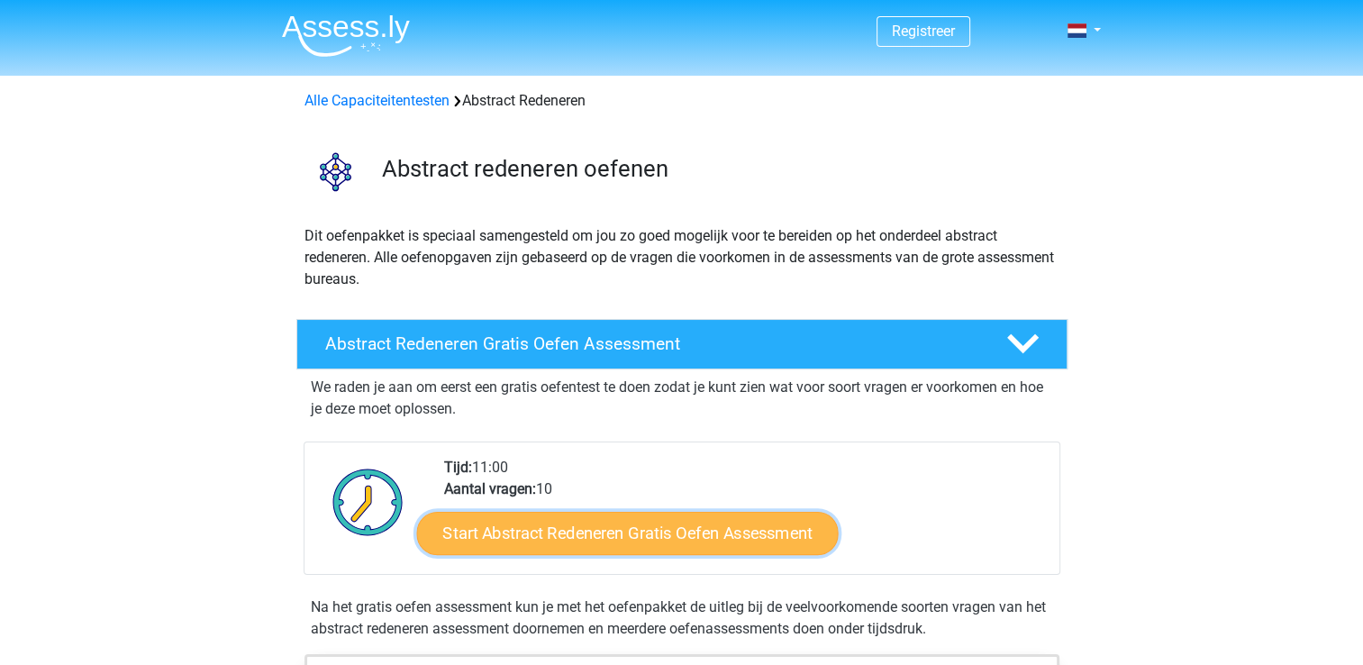
click at [586, 529] on link "Start Abstract Redeneren Gratis Oefen Assessment" at bounding box center [627, 532] width 422 height 43
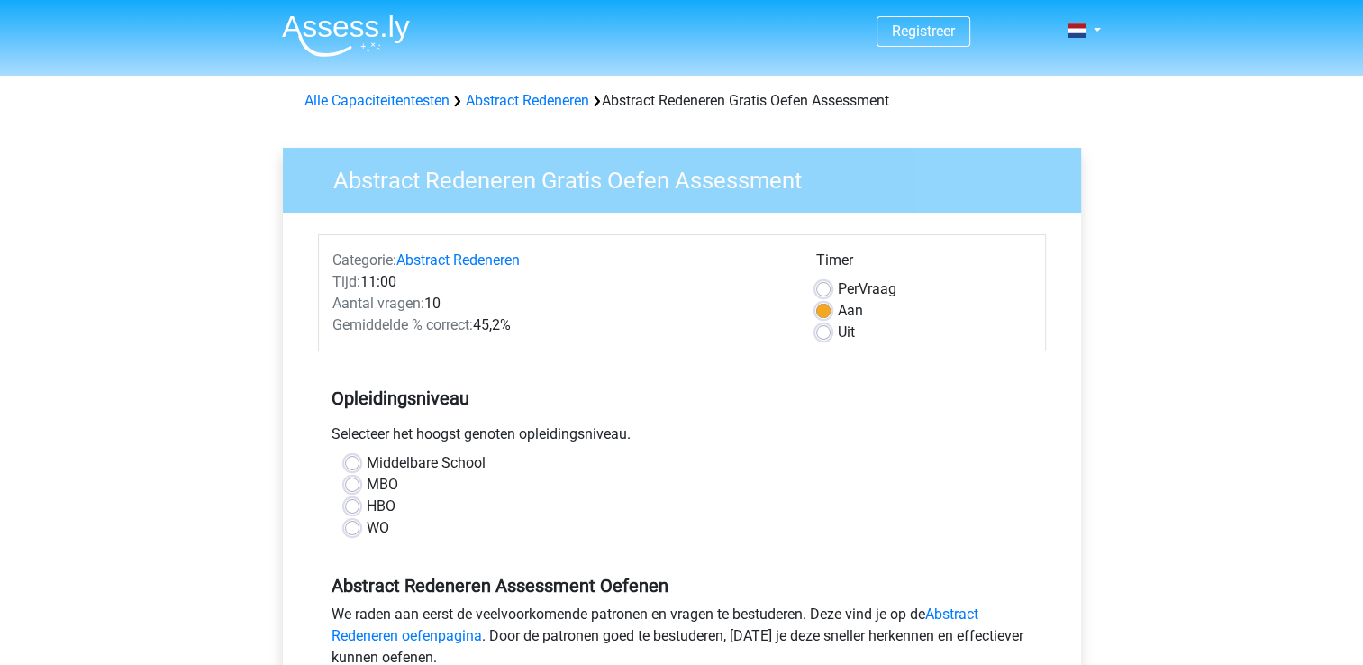
click at [367, 460] on label "Middelbare School" at bounding box center [426, 463] width 119 height 22
click at [356, 460] on input "Middelbare School" at bounding box center [352, 461] width 14 height 18
radio input "true"
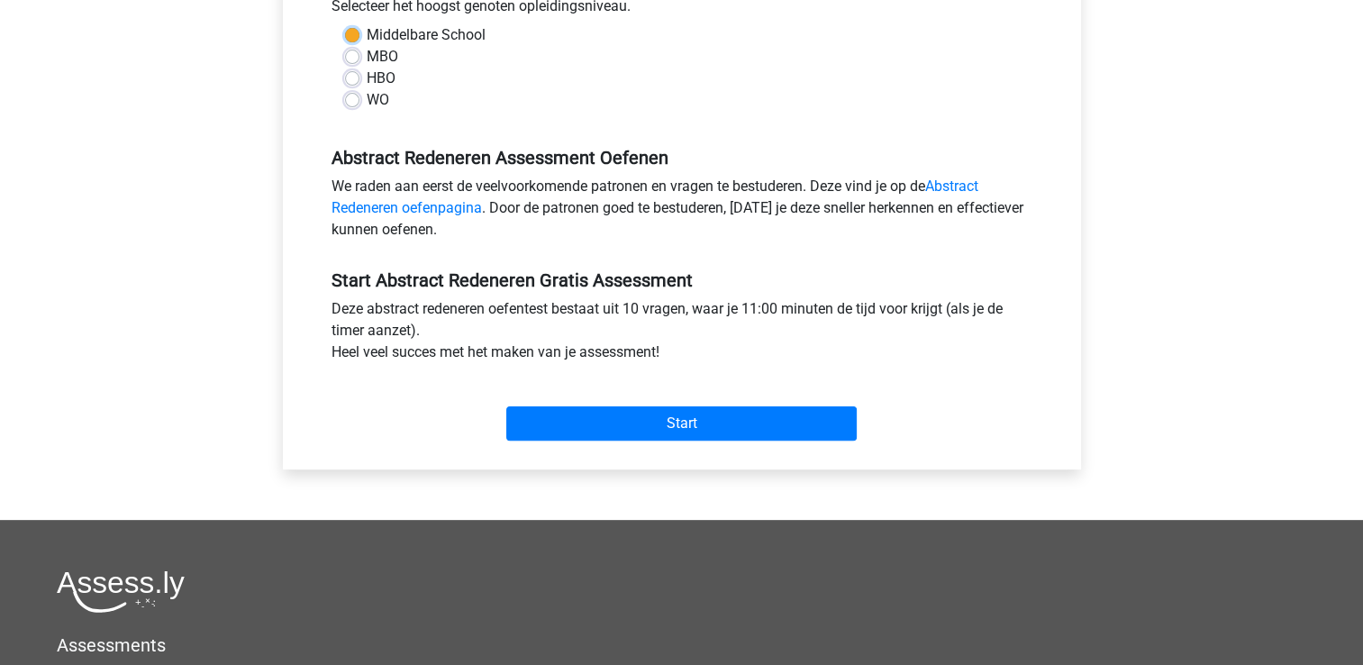
scroll to position [431, 0]
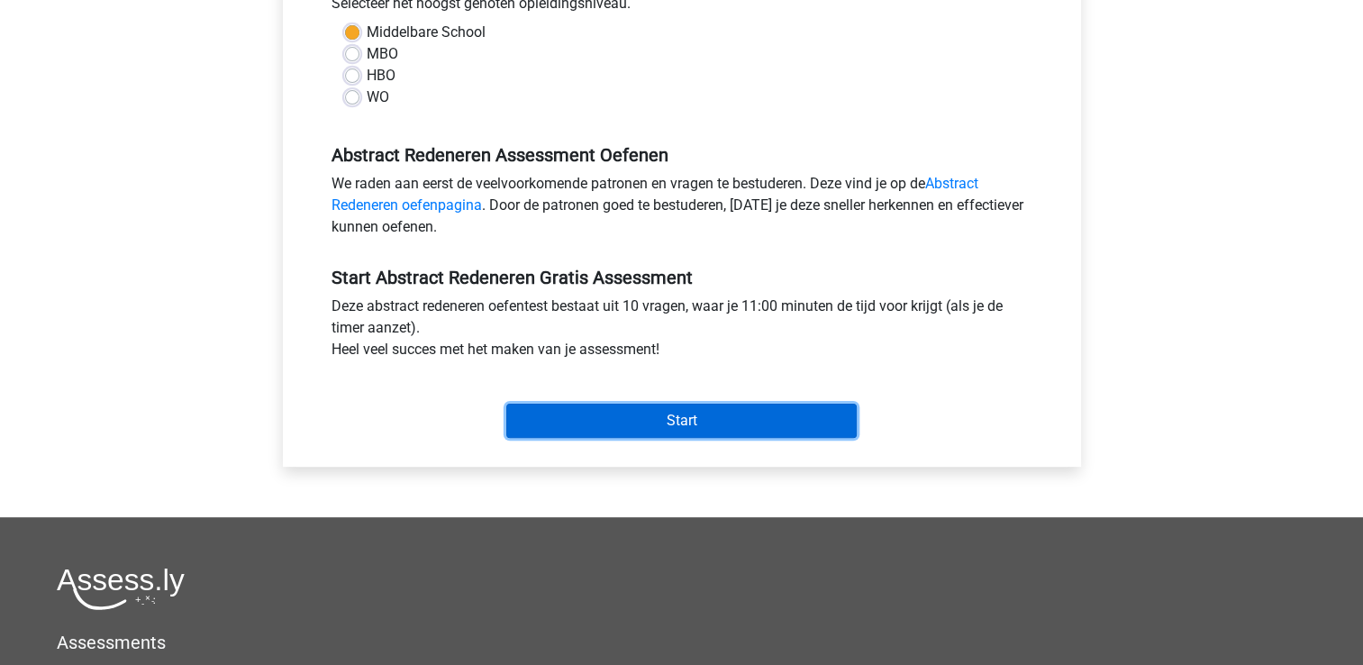
click at [674, 425] on input "Start" at bounding box center [681, 421] width 350 height 34
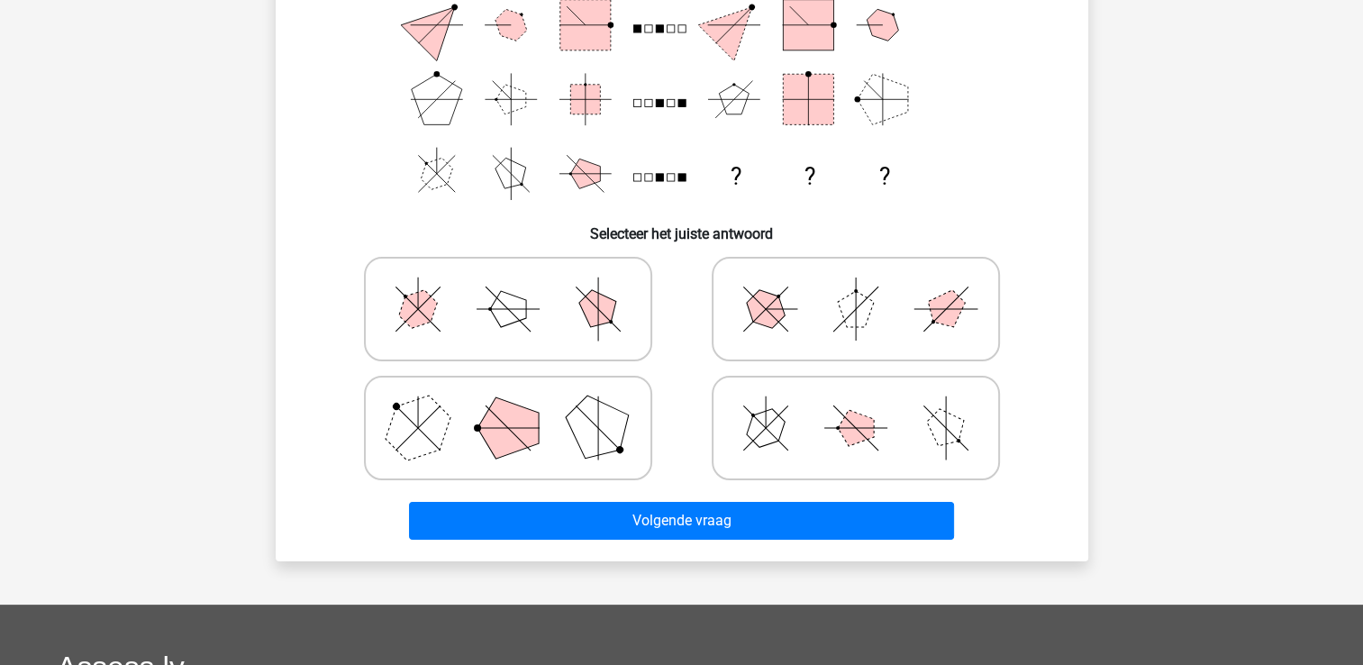
scroll to position [255, 0]
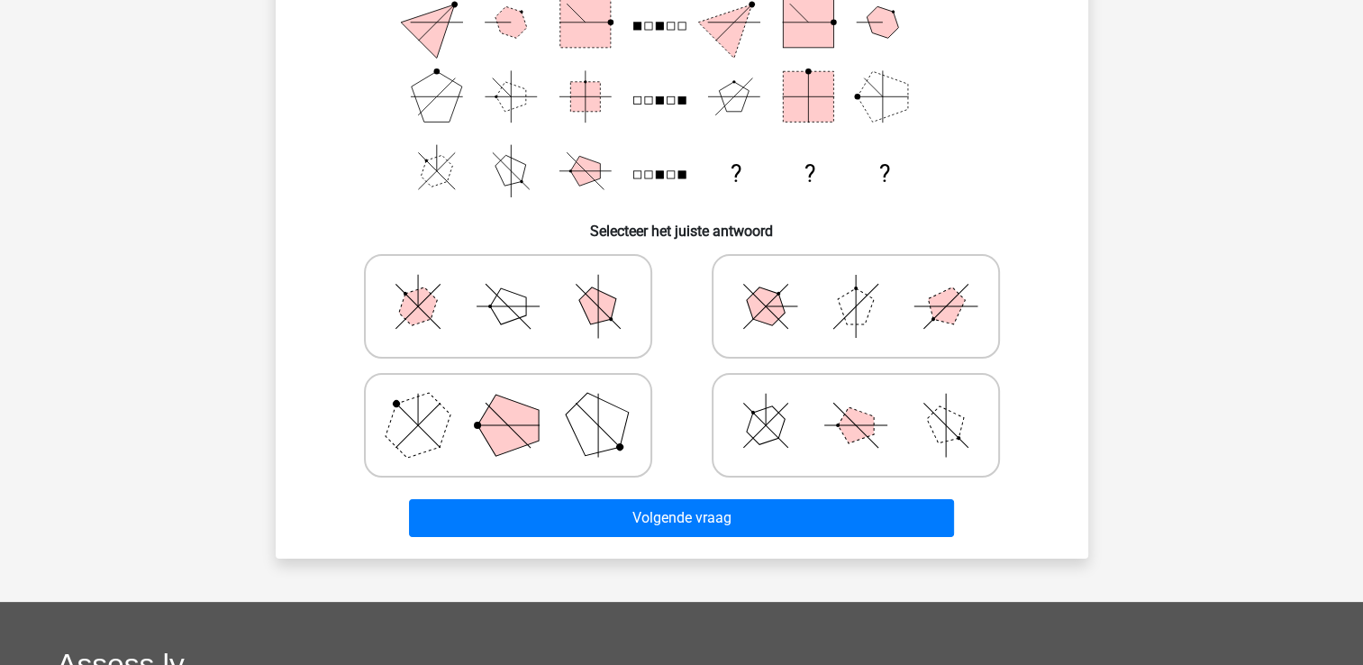
click at [764, 311] on polygon at bounding box center [765, 306] width 51 height 51
click at [856, 284] on input "radio" at bounding box center [862, 278] width 12 height 12
radio input "true"
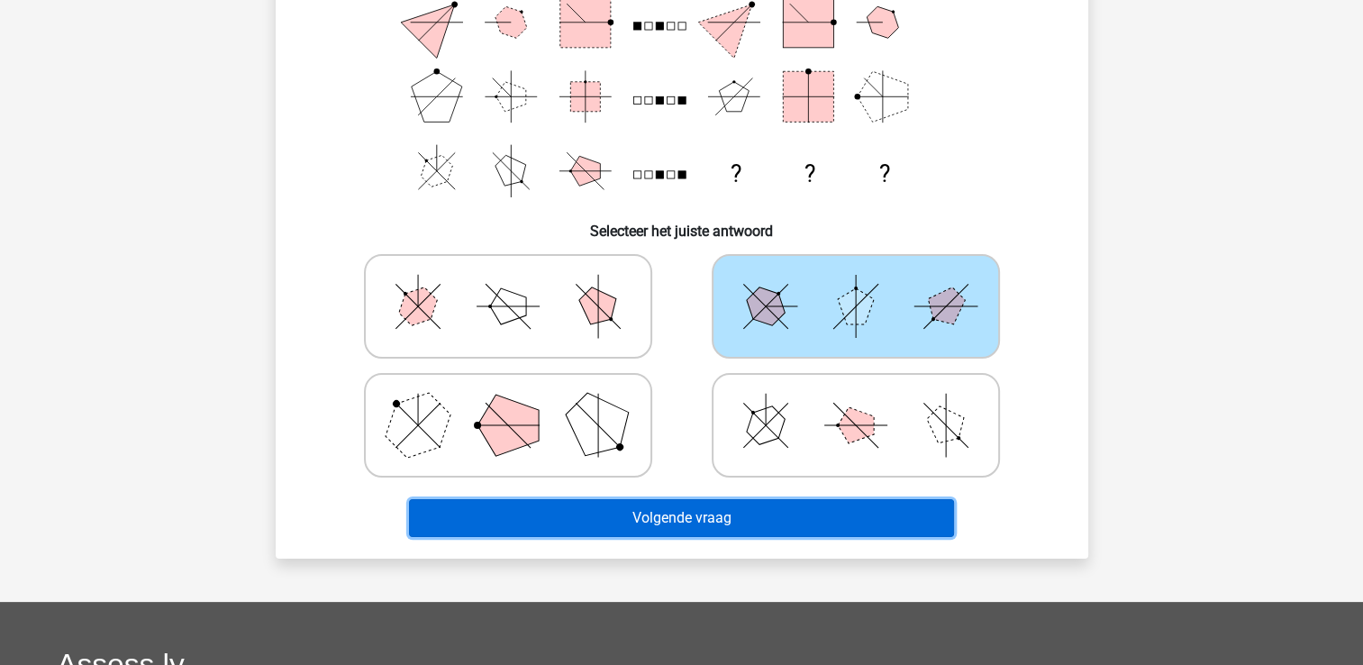
click at [695, 531] on button "Volgende vraag" at bounding box center [681, 518] width 545 height 38
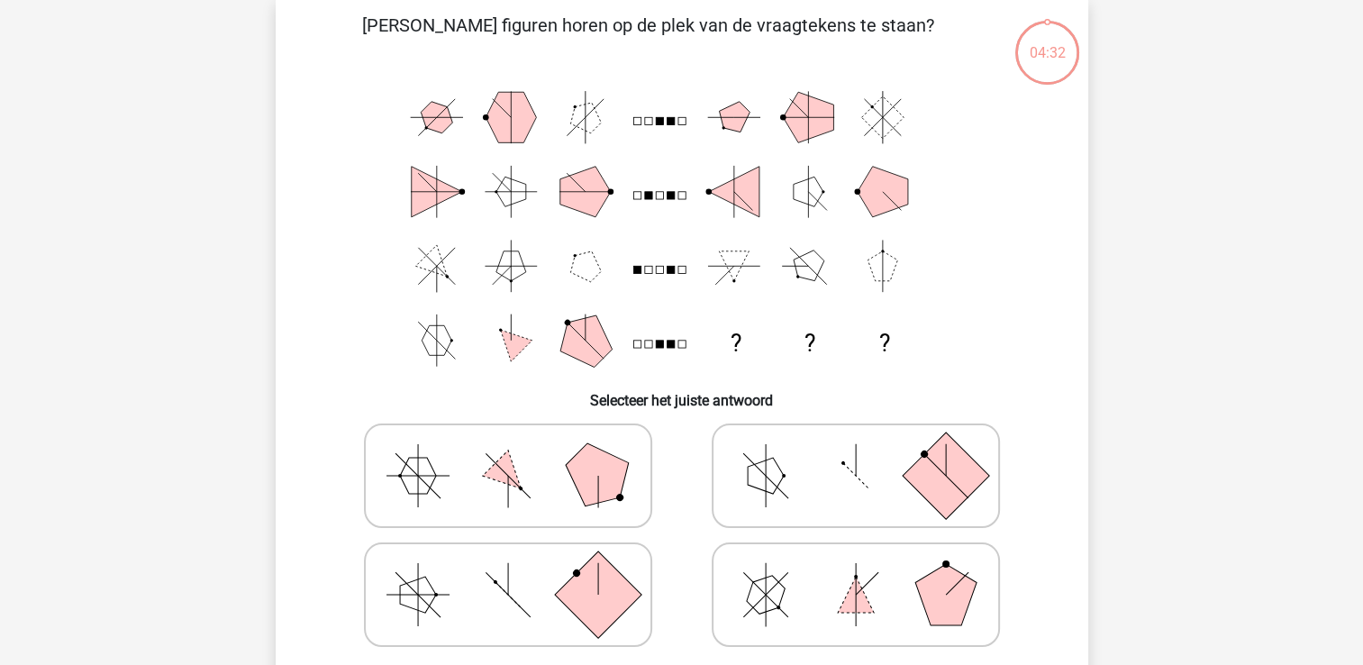
scroll to position [83, 0]
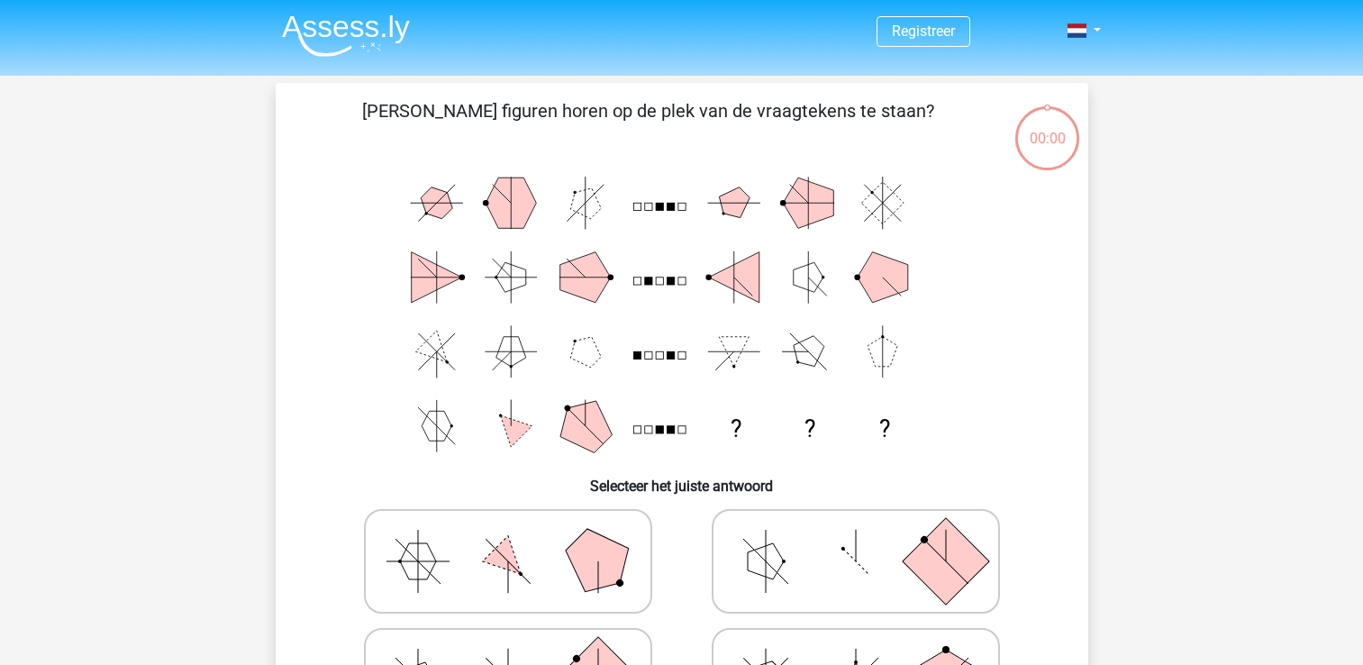
scroll to position [83, 0]
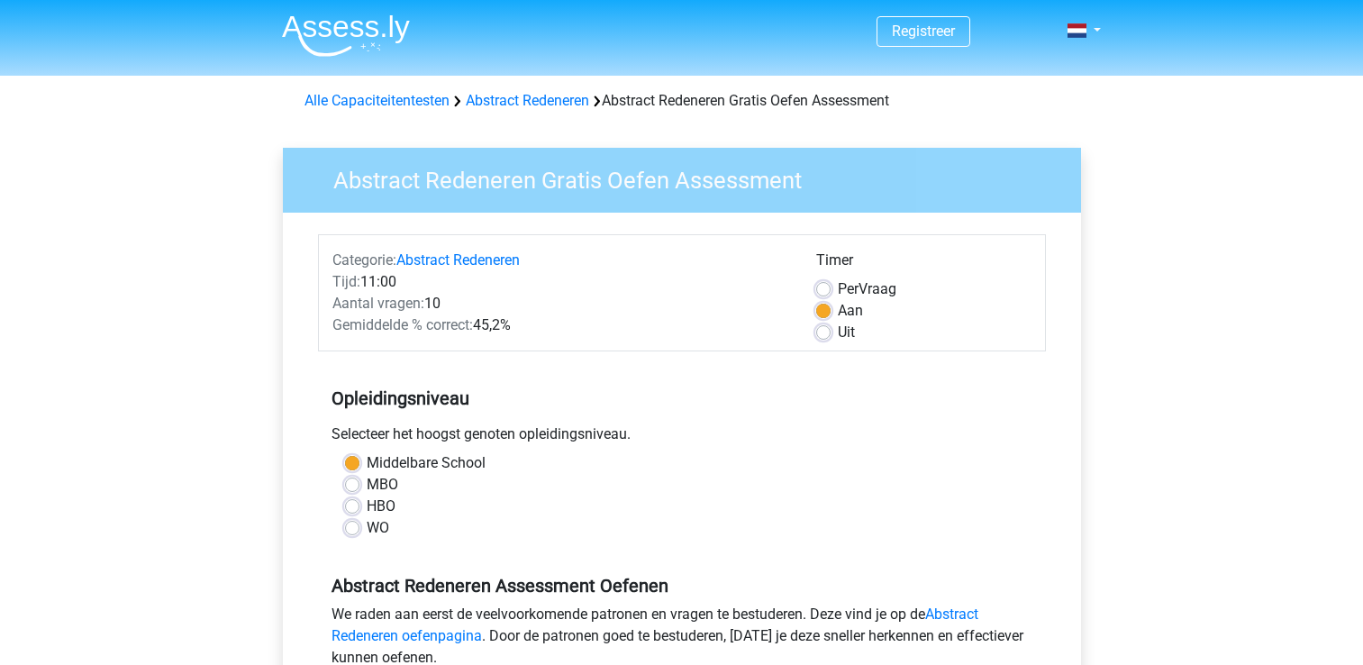
scroll to position [431, 0]
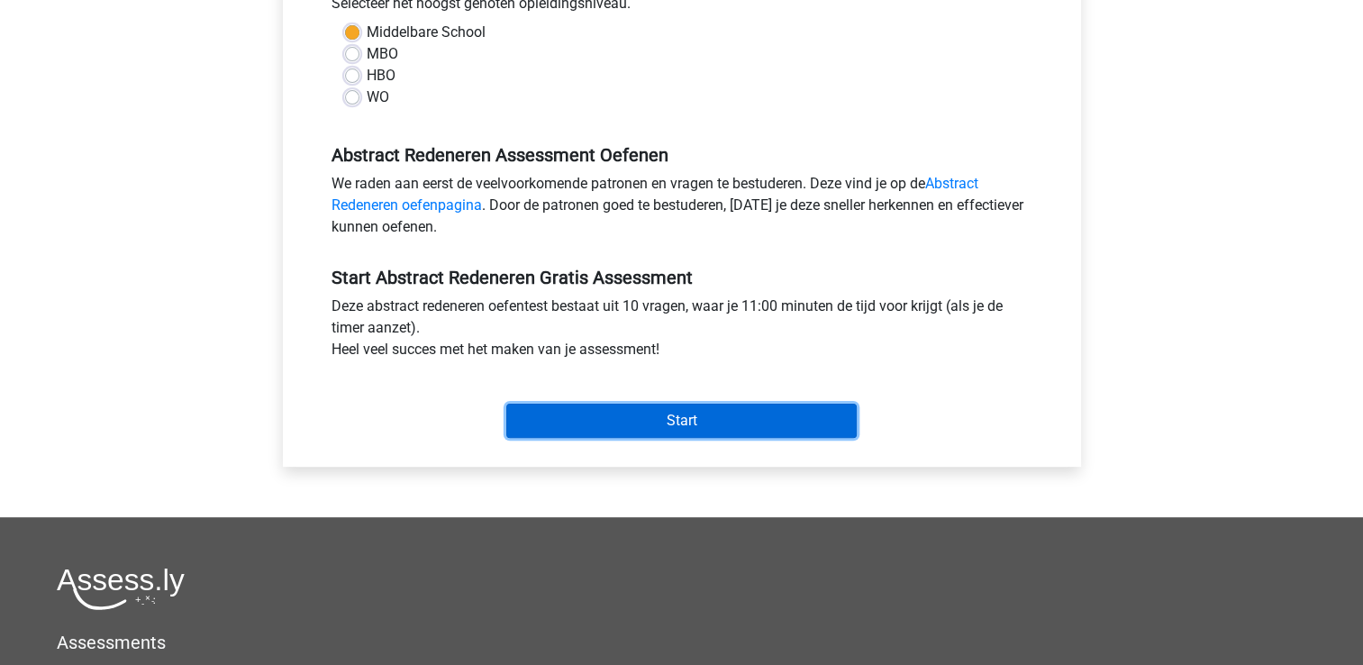
click at [787, 417] on input "Start" at bounding box center [681, 421] width 350 height 34
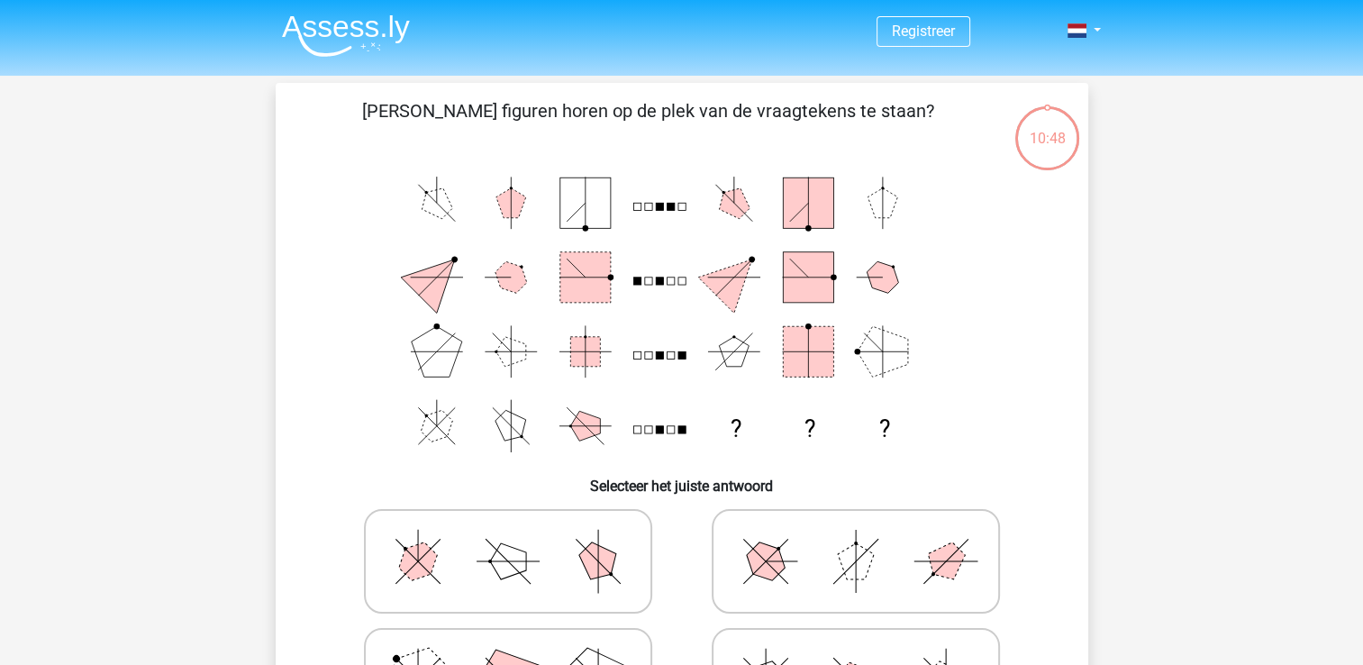
click at [644, 236] on icon "? ? ?" at bounding box center [682, 314] width 726 height 297
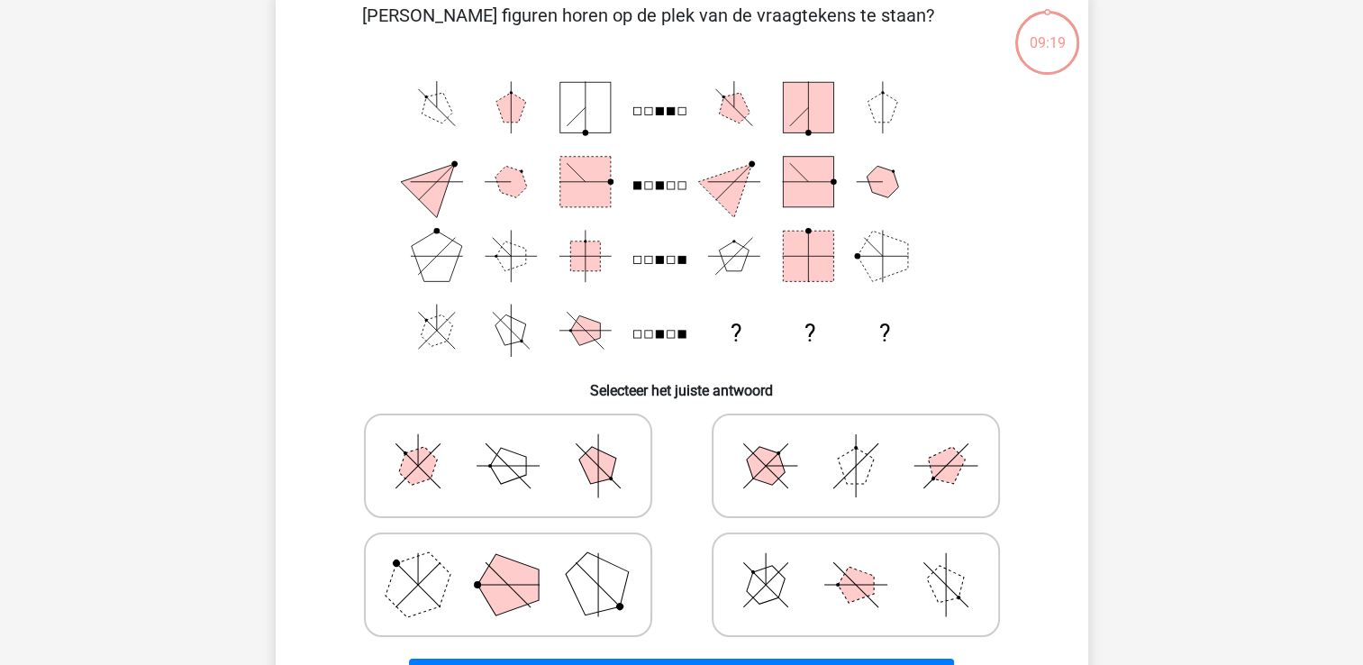
scroll to position [97, 0]
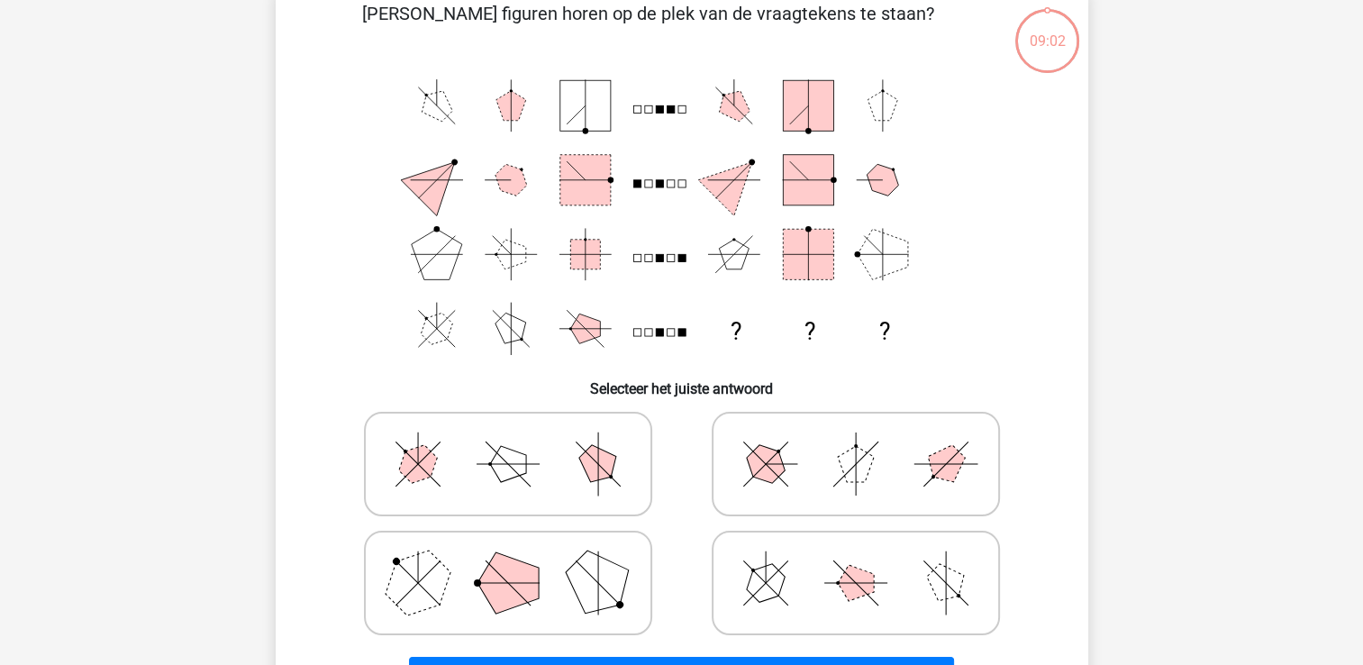
click at [553, 579] on icon at bounding box center [508, 583] width 270 height 90
click at [520, 560] on input "radio" at bounding box center [514, 555] width 12 height 12
radio input "true"
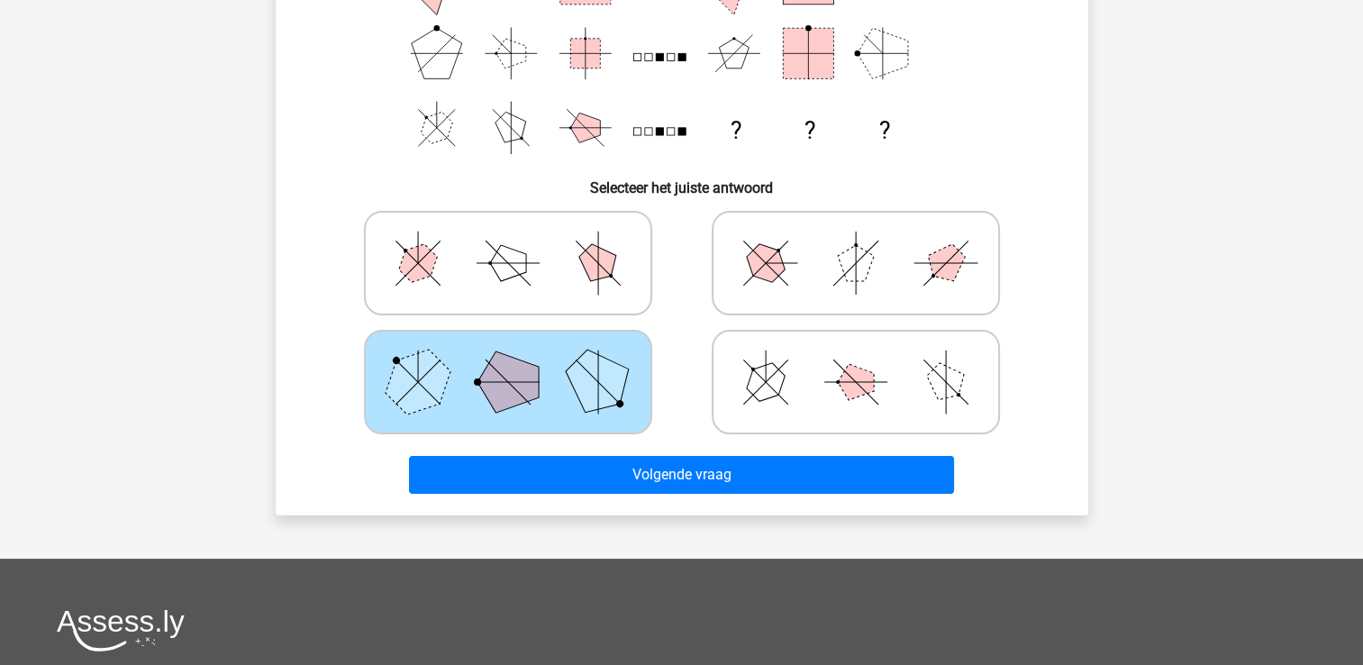
scroll to position [299, 0]
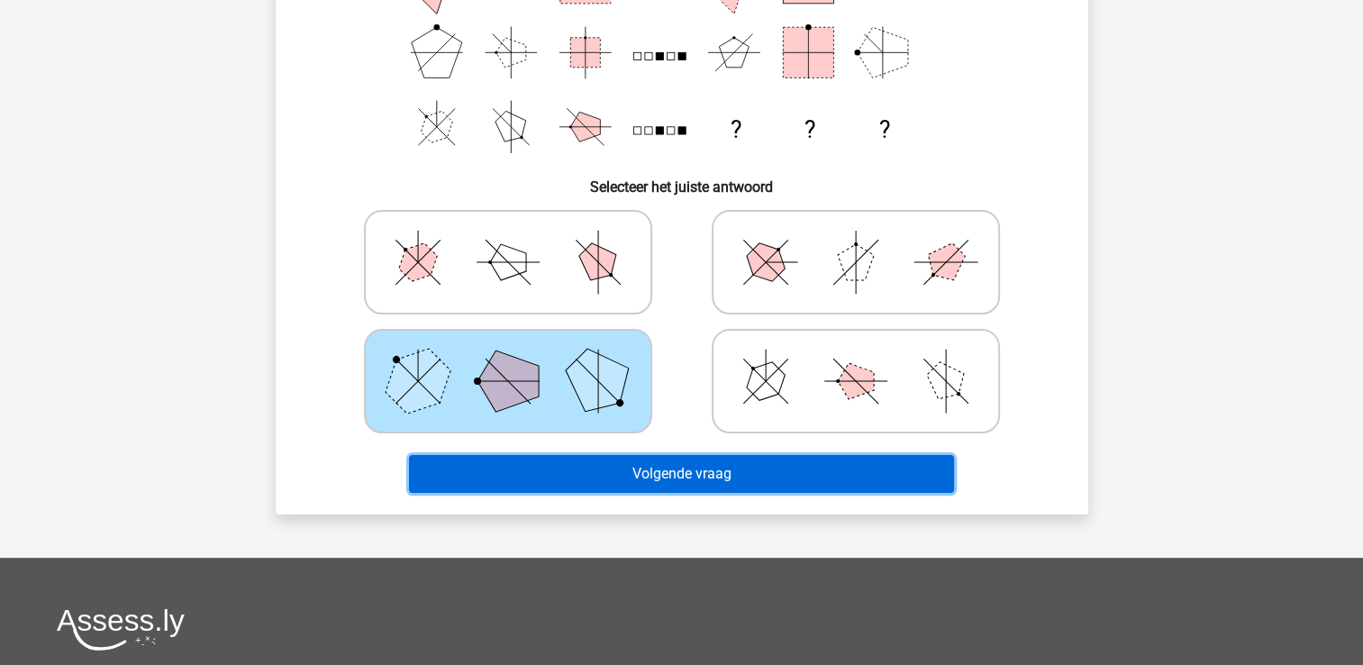
click at [816, 468] on button "Volgende vraag" at bounding box center [681, 474] width 545 height 38
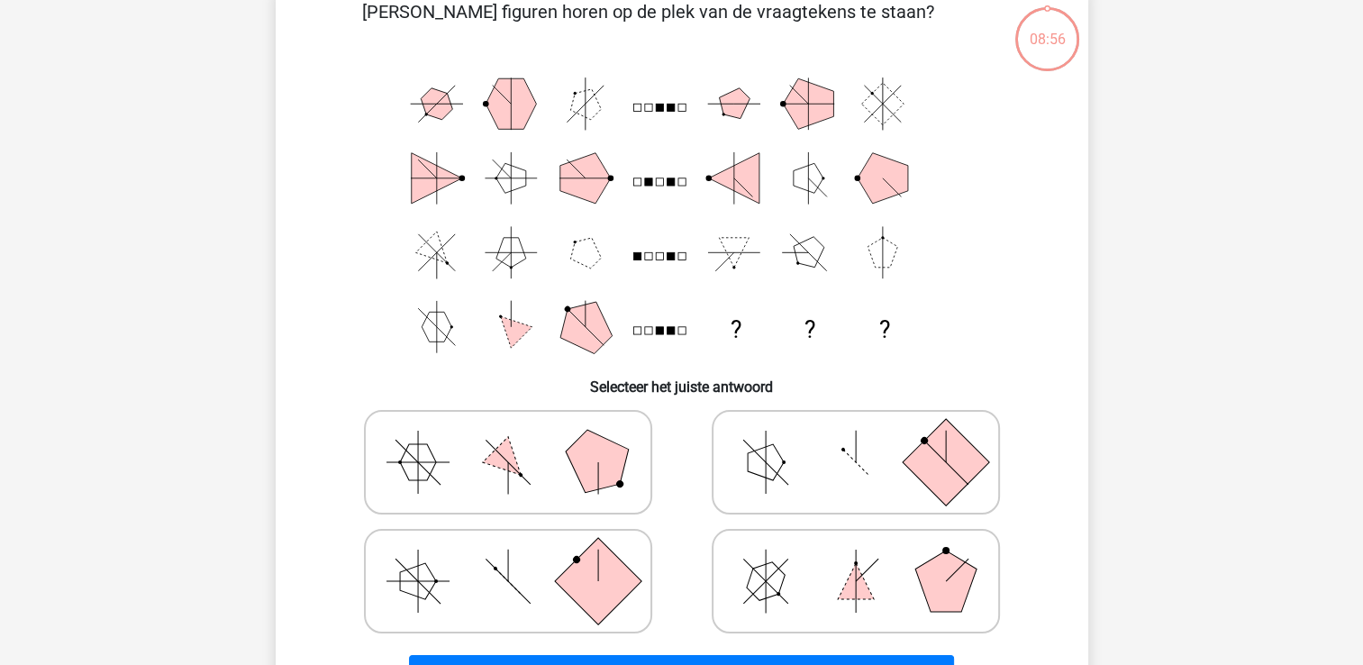
scroll to position [83, 0]
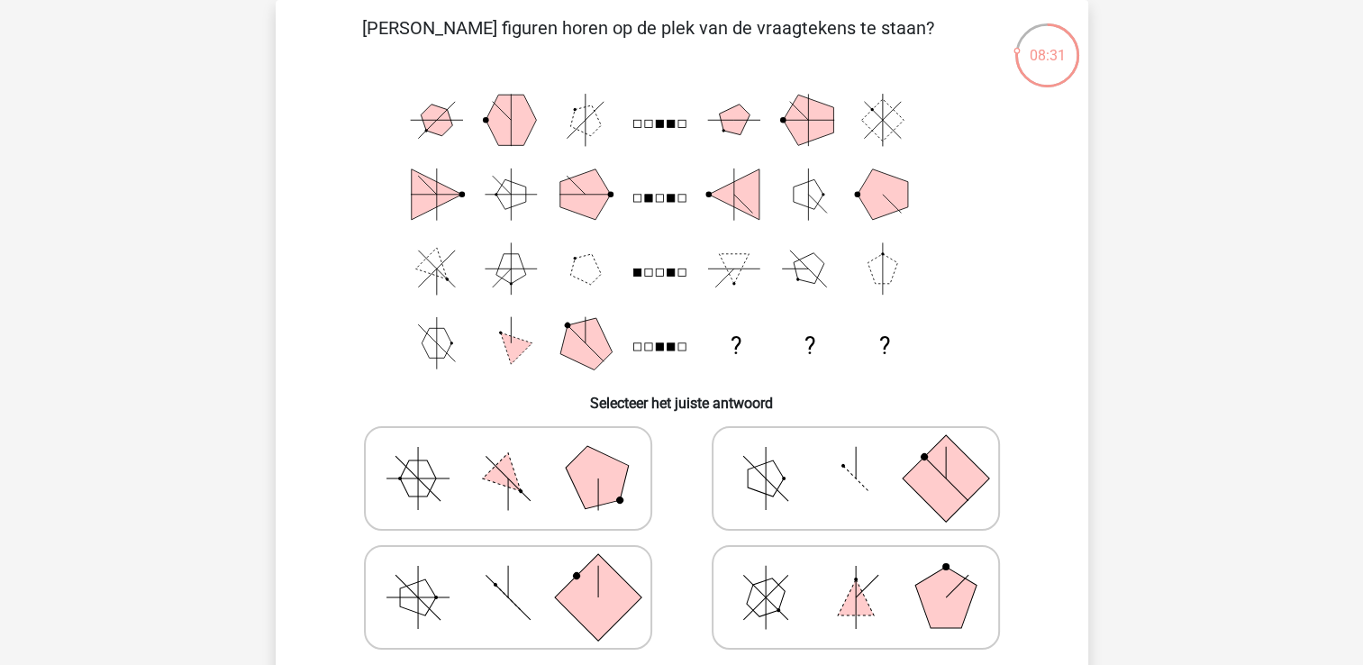
click at [816, 468] on icon at bounding box center [856, 478] width 270 height 90
click at [856, 456] on input "radio" at bounding box center [862, 450] width 12 height 12
radio input "true"
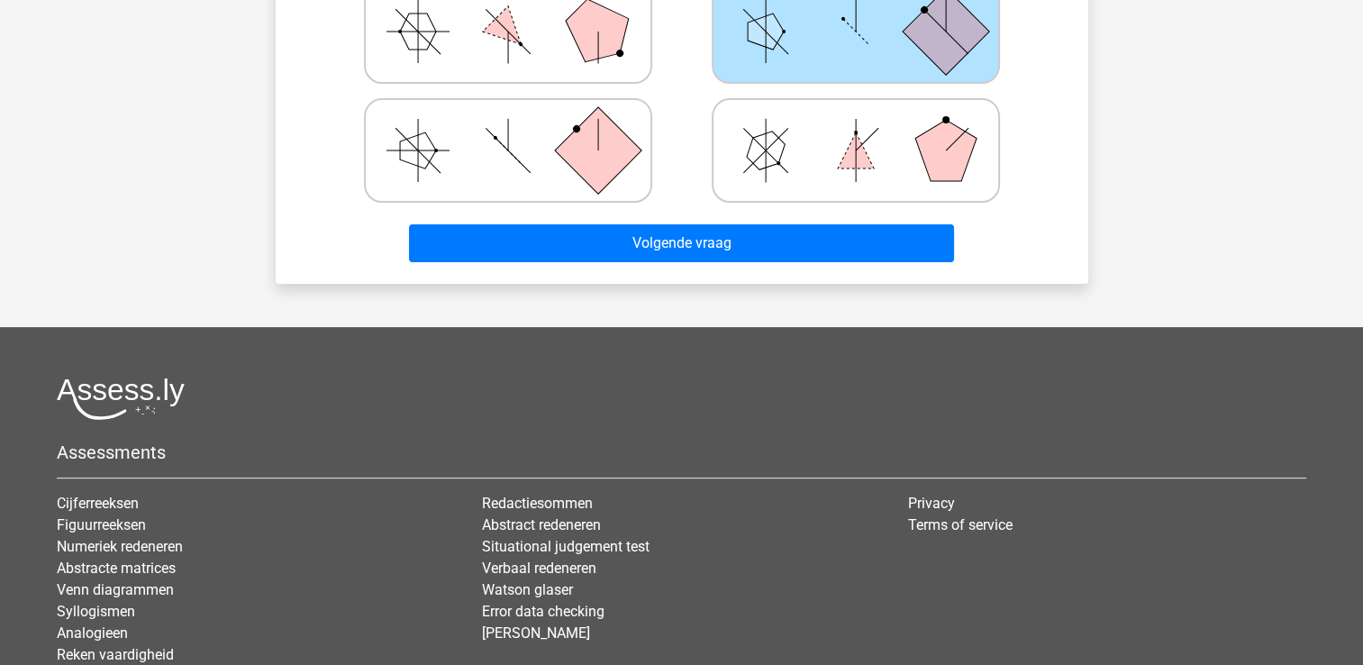
scroll to position [313, 0]
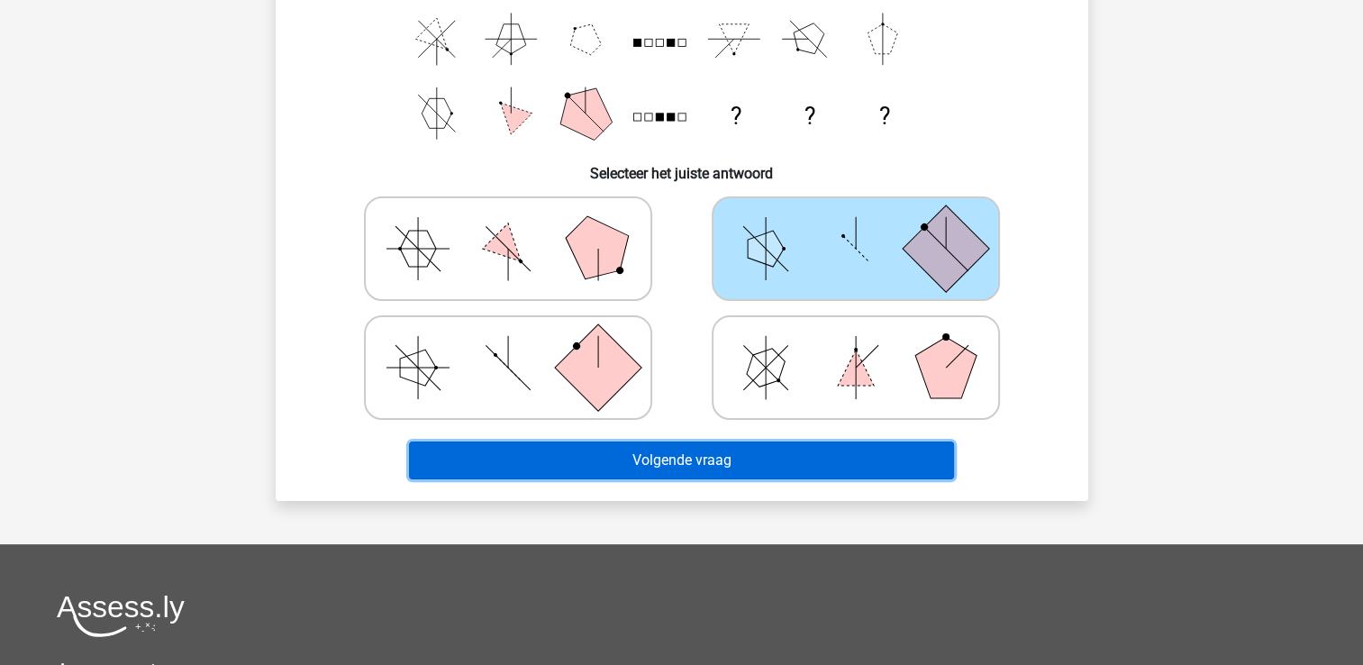
click at [771, 460] on button "Volgende vraag" at bounding box center [681, 460] width 545 height 38
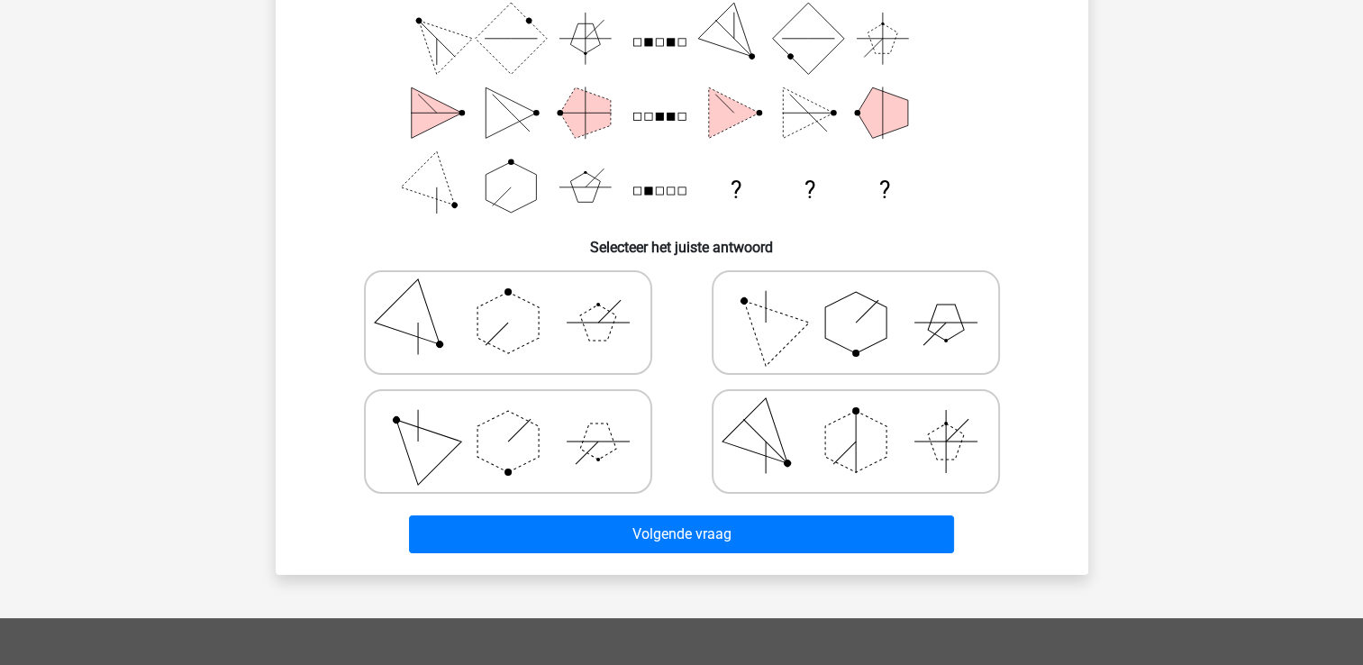
scroll to position [83, 0]
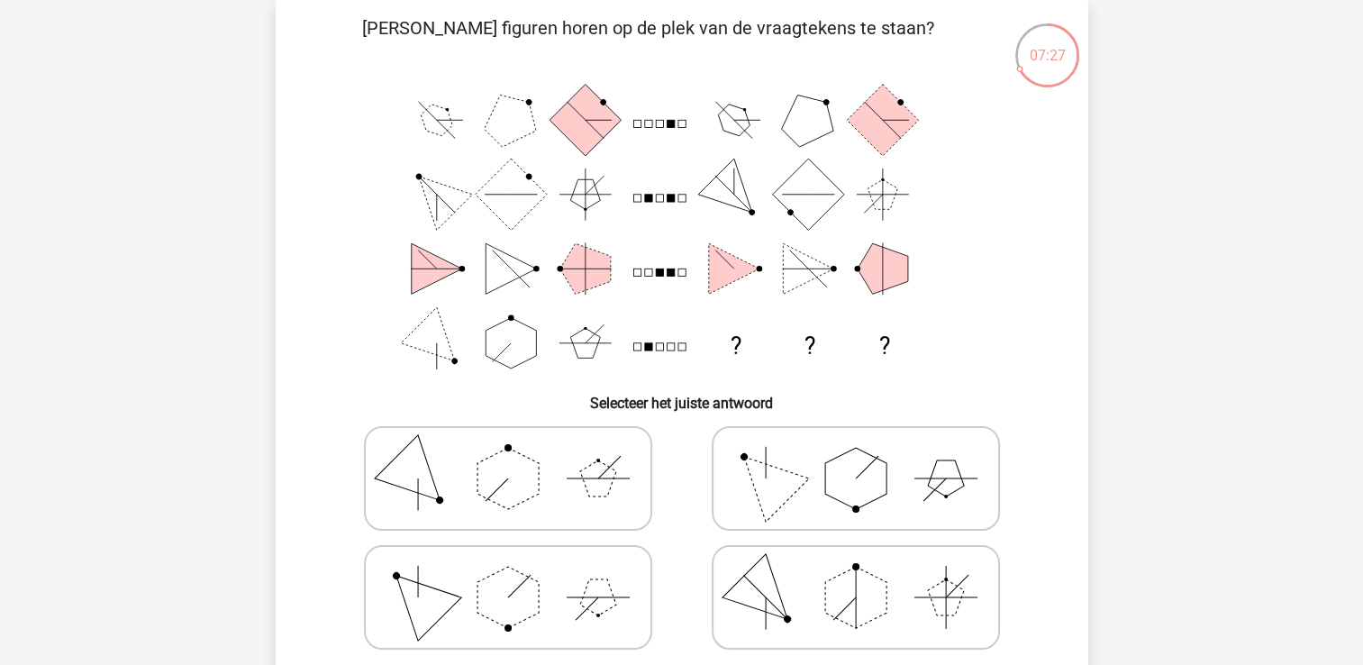
click at [946, 520] on icon at bounding box center [856, 478] width 270 height 90
click at [868, 456] on input "radio" at bounding box center [862, 450] width 12 height 12
radio input "true"
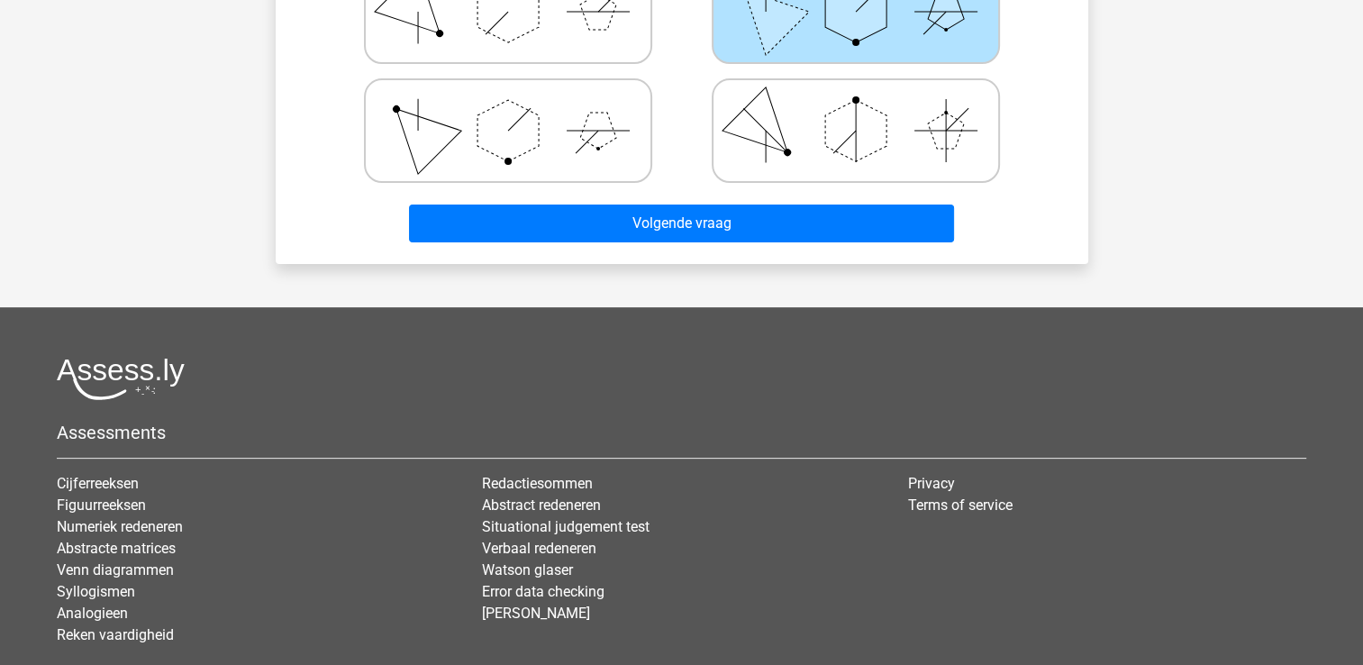
scroll to position [568, 0]
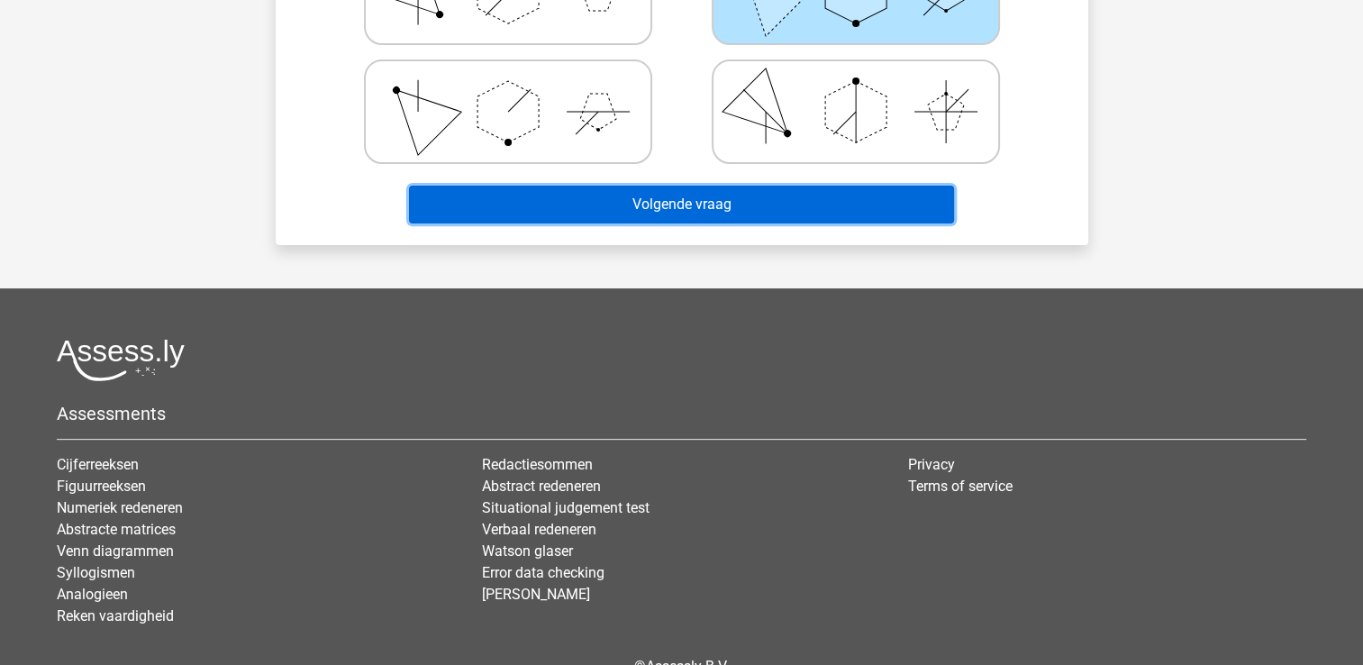
click at [705, 198] on button "Volgende vraag" at bounding box center [681, 205] width 545 height 38
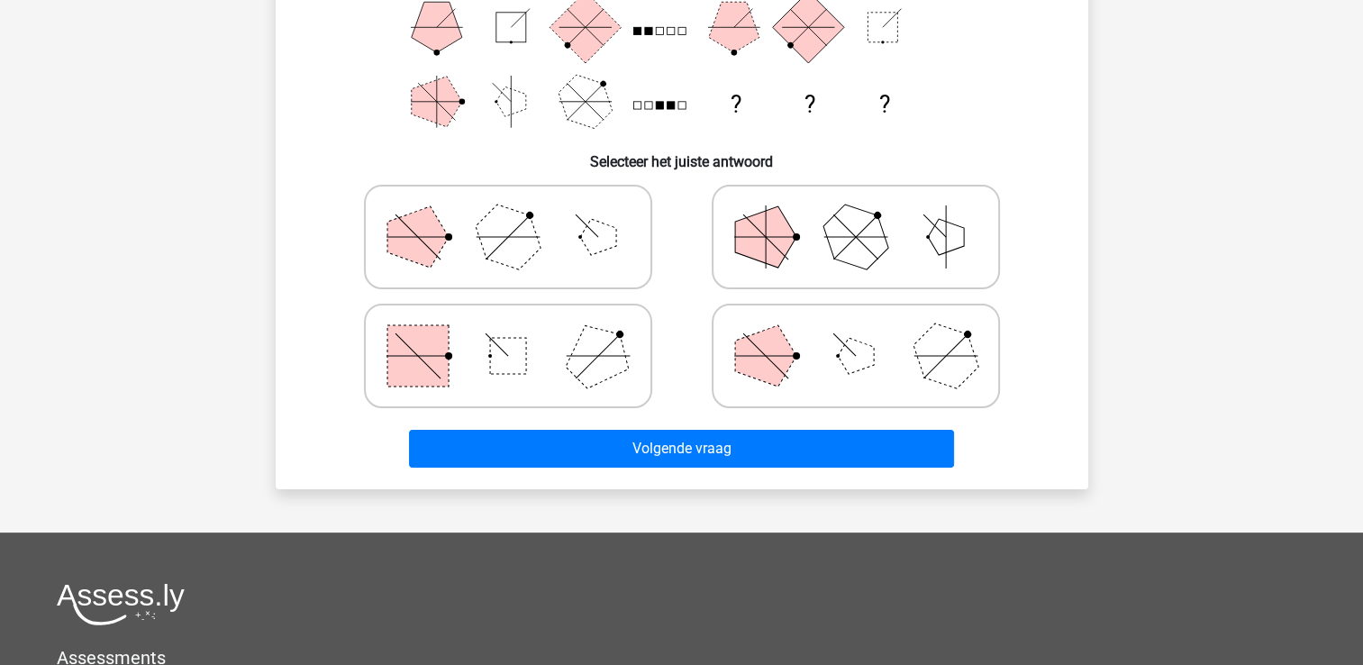
scroll to position [83, 0]
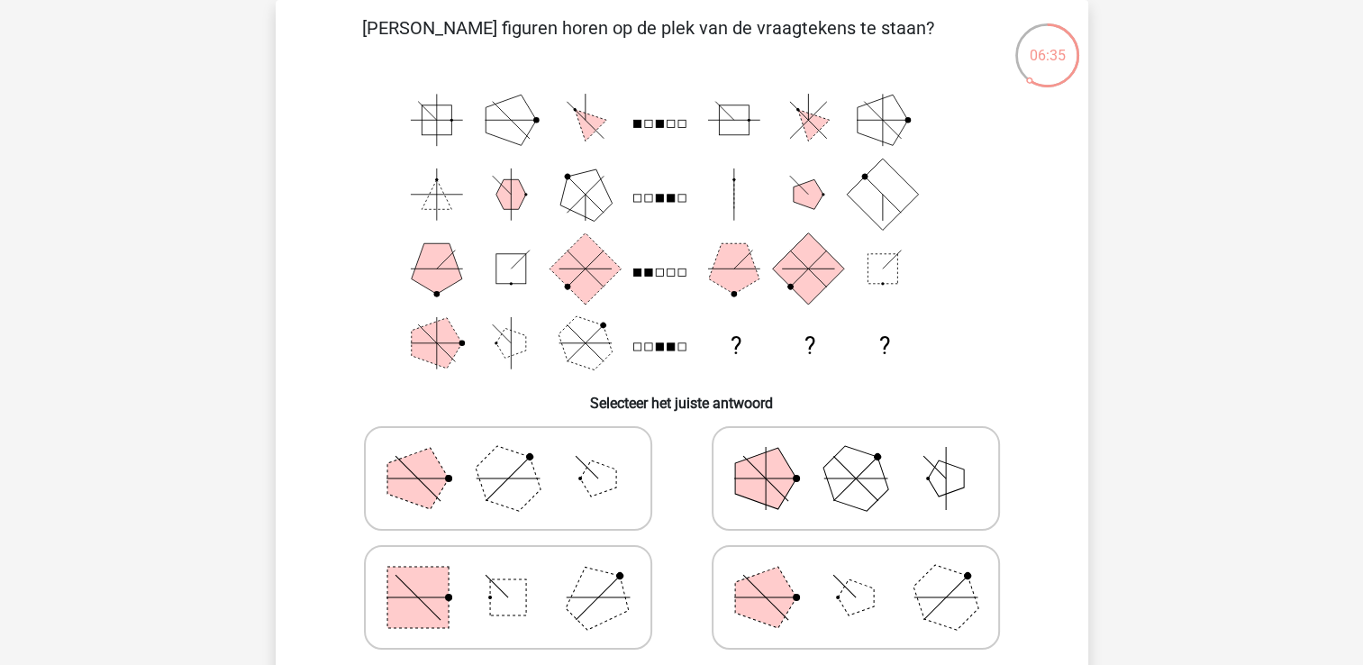
click at [582, 619] on polygon at bounding box center [597, 597] width 86 height 86
click at [520, 575] on input "radio" at bounding box center [514, 569] width 12 height 12
radio input "true"
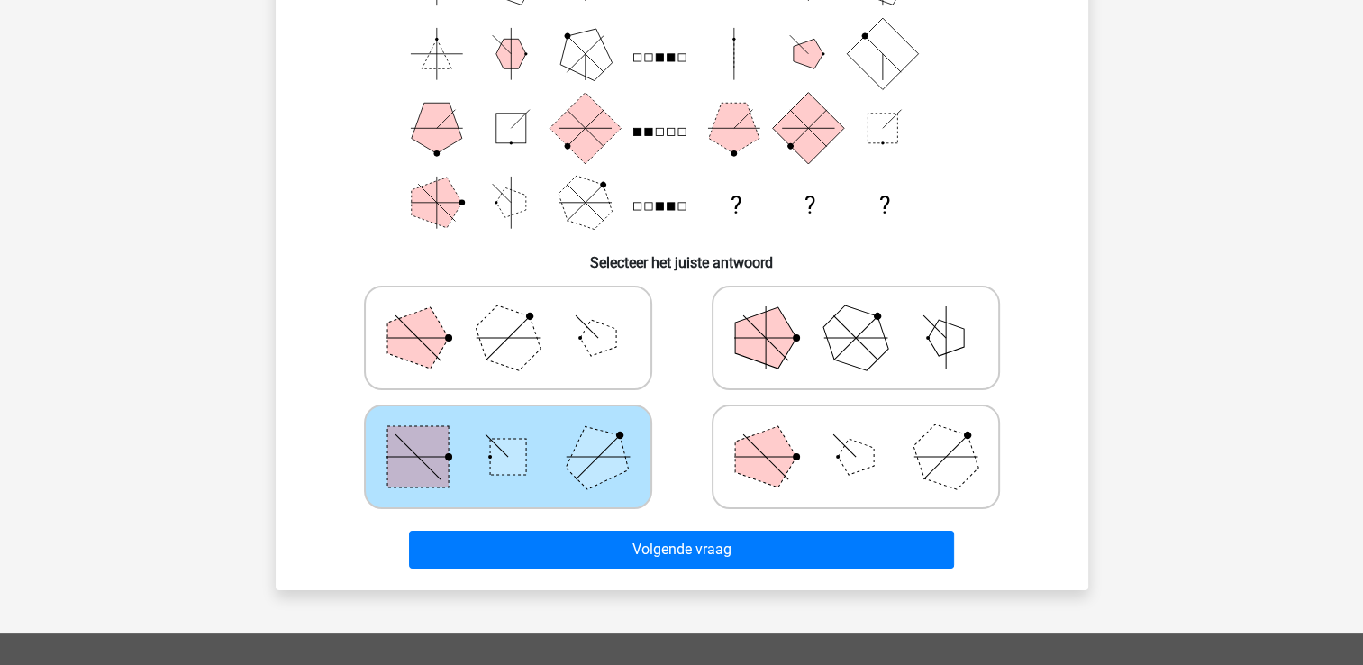
scroll to position [227, 0]
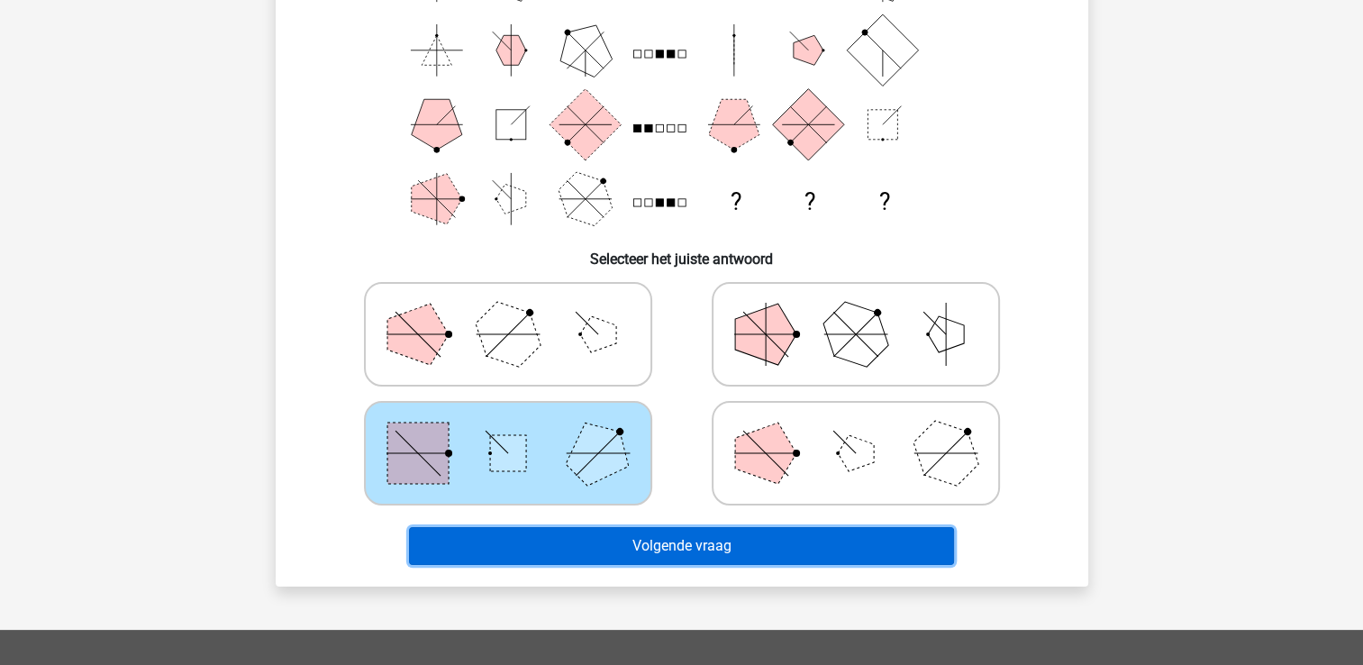
click at [730, 546] on button "Volgende vraag" at bounding box center [681, 546] width 545 height 38
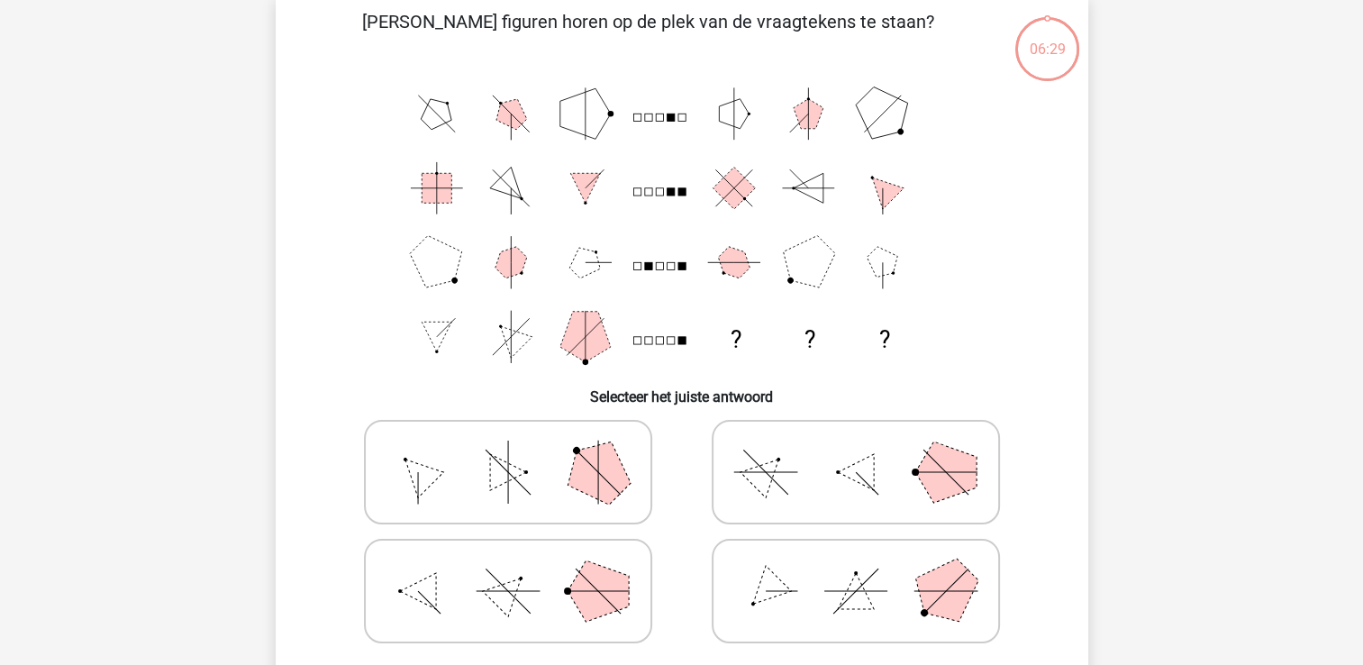
scroll to position [83, 0]
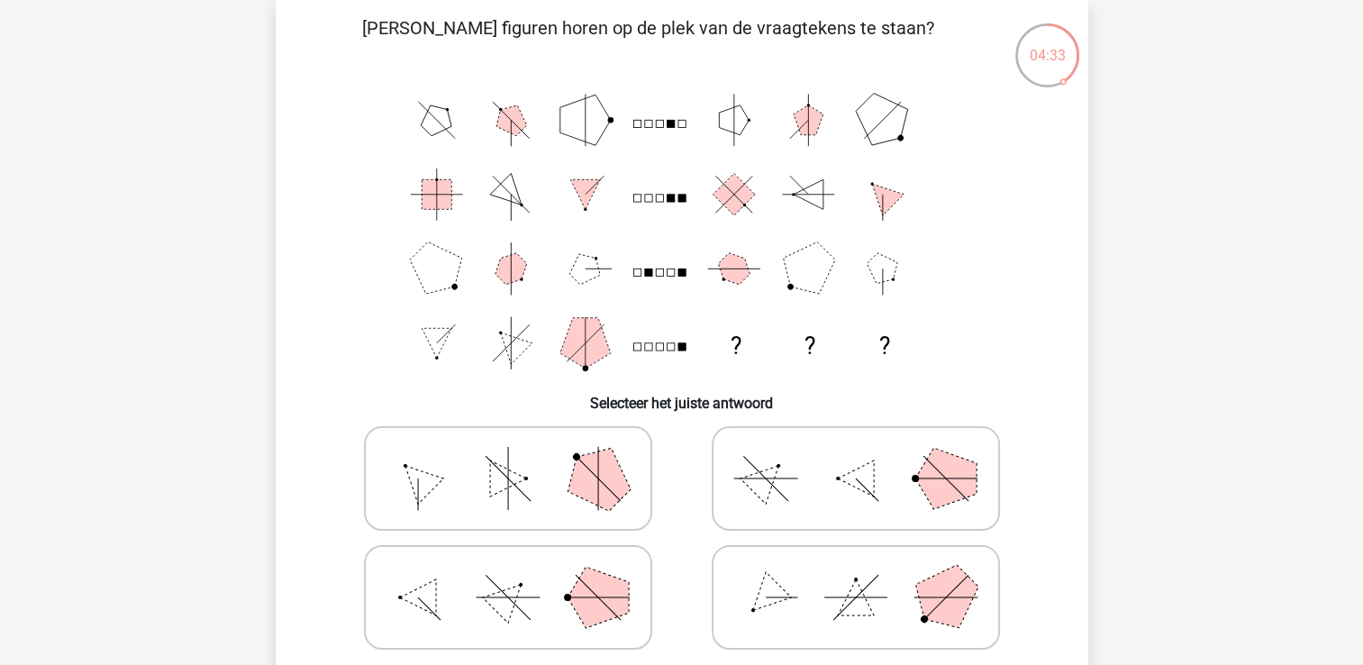
click at [545, 600] on icon at bounding box center [508, 597] width 270 height 90
click at [520, 575] on input "radio" at bounding box center [514, 569] width 12 height 12
radio input "true"
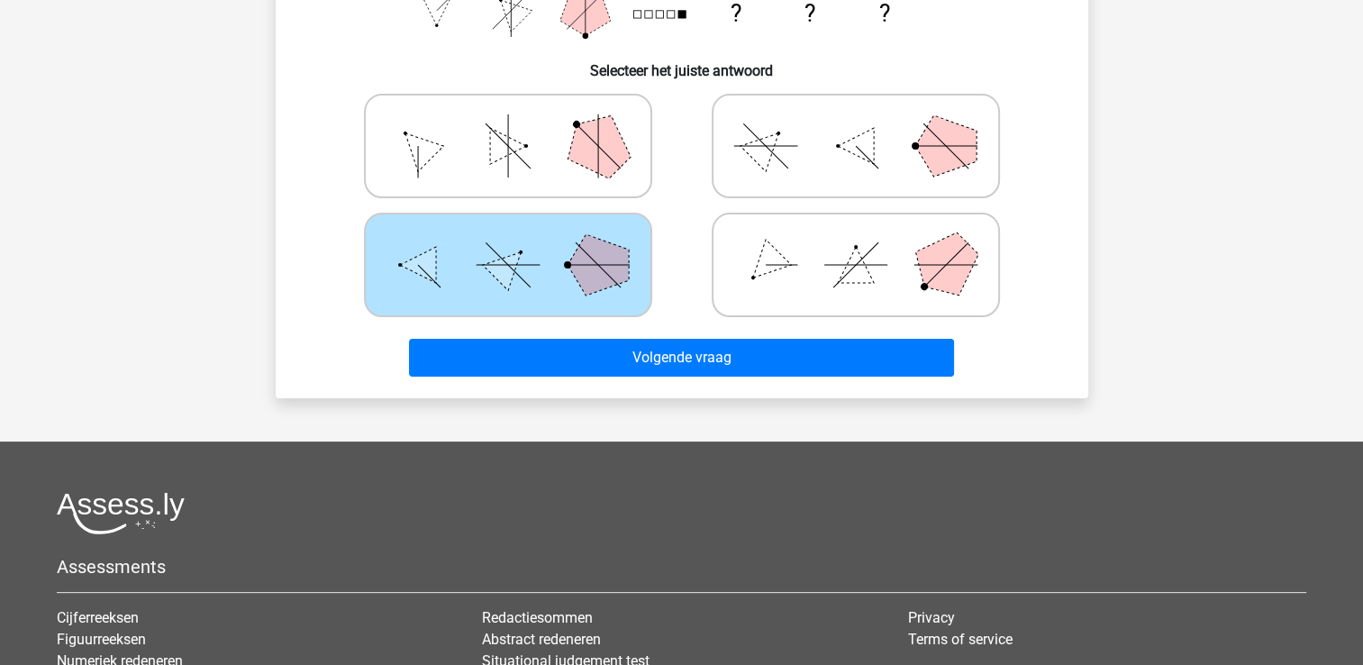
scroll to position [460, 0]
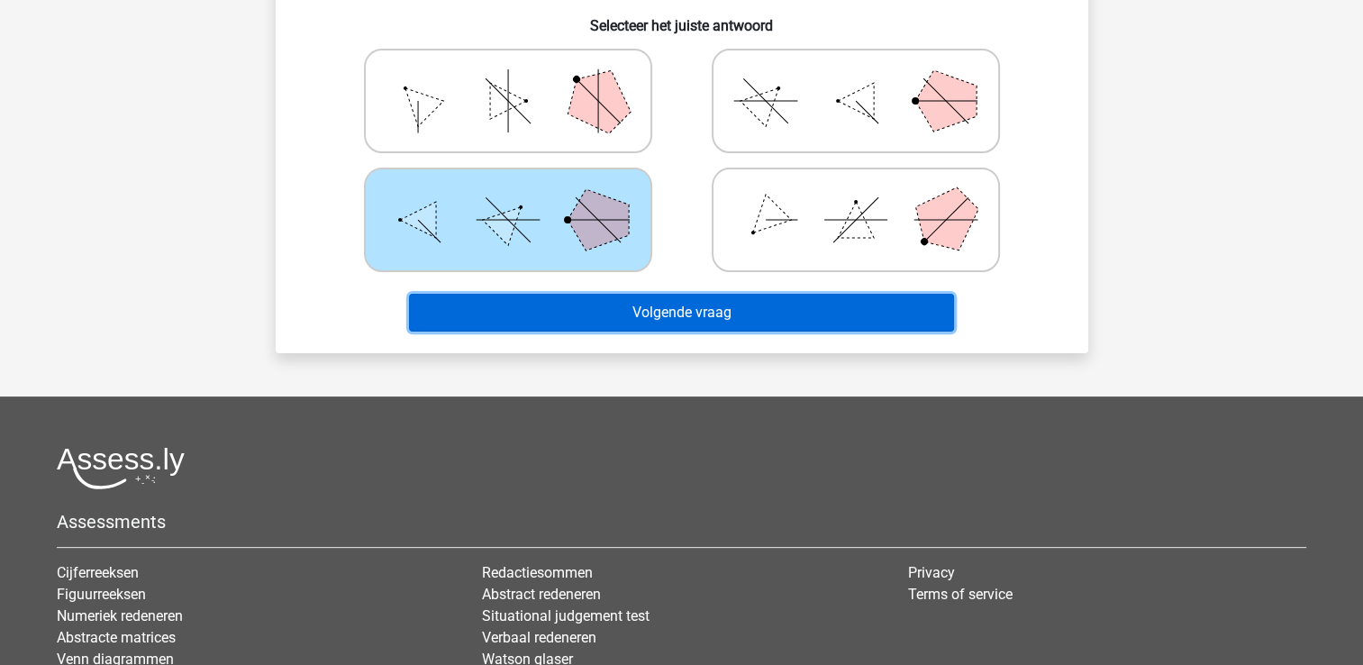
click at [742, 309] on button "Volgende vraag" at bounding box center [681, 313] width 545 height 38
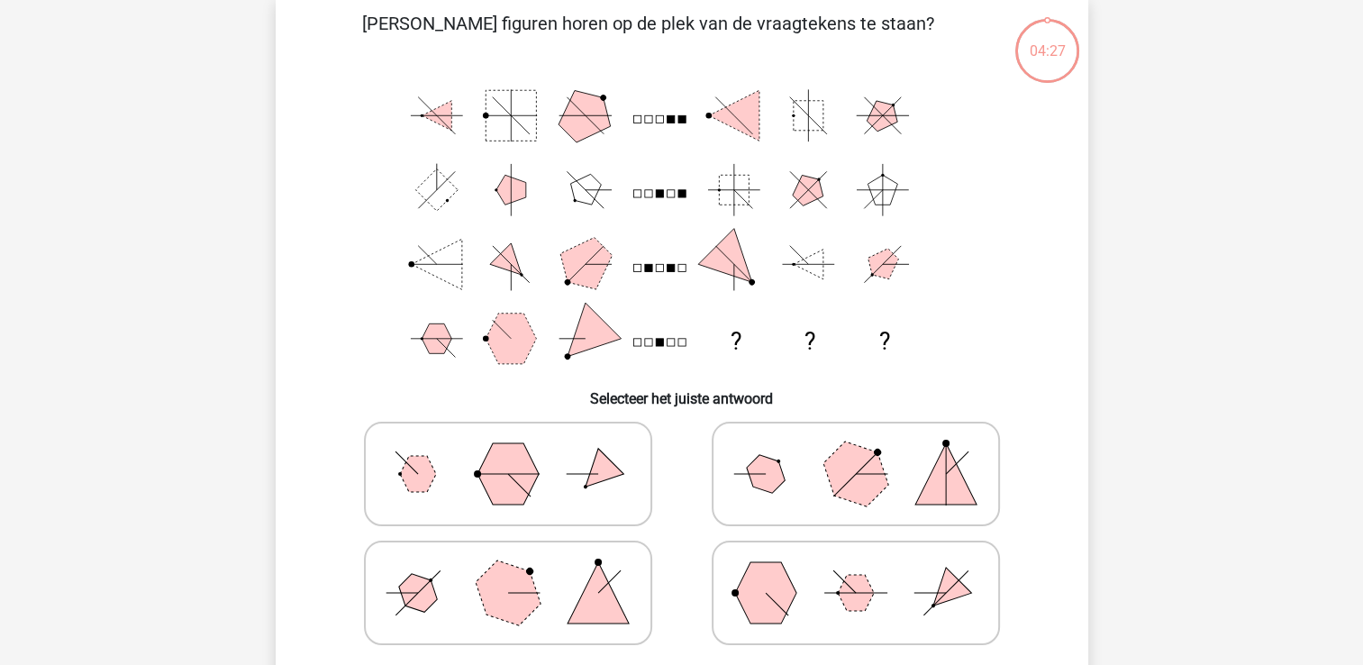
scroll to position [83, 0]
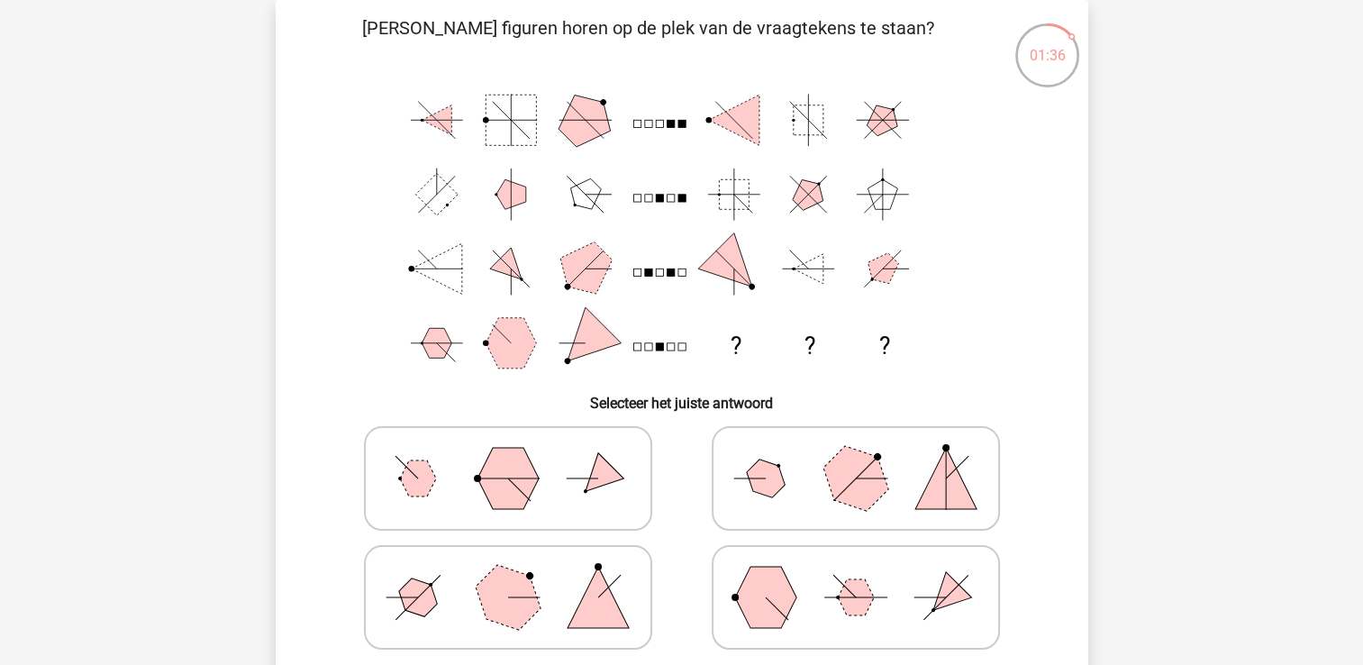
click at [563, 595] on icon at bounding box center [508, 597] width 270 height 90
click at [520, 575] on input "radio" at bounding box center [514, 569] width 12 height 12
radio input "true"
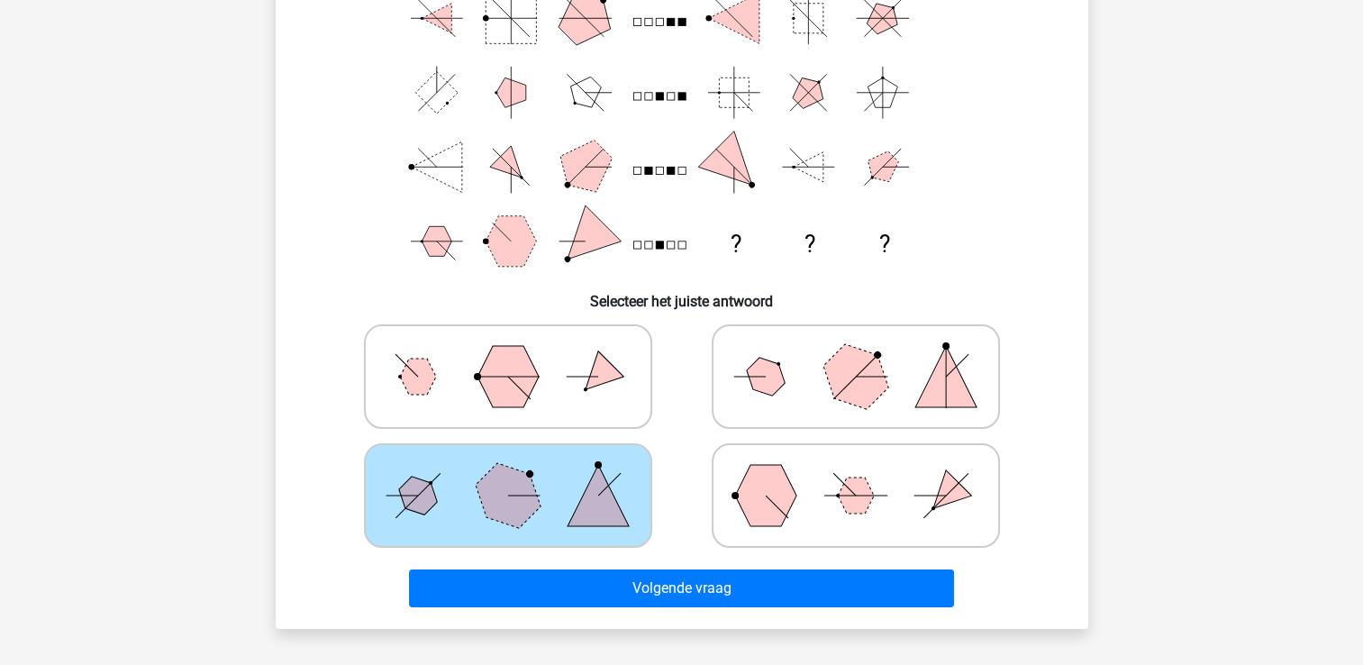
scroll to position [186, 0]
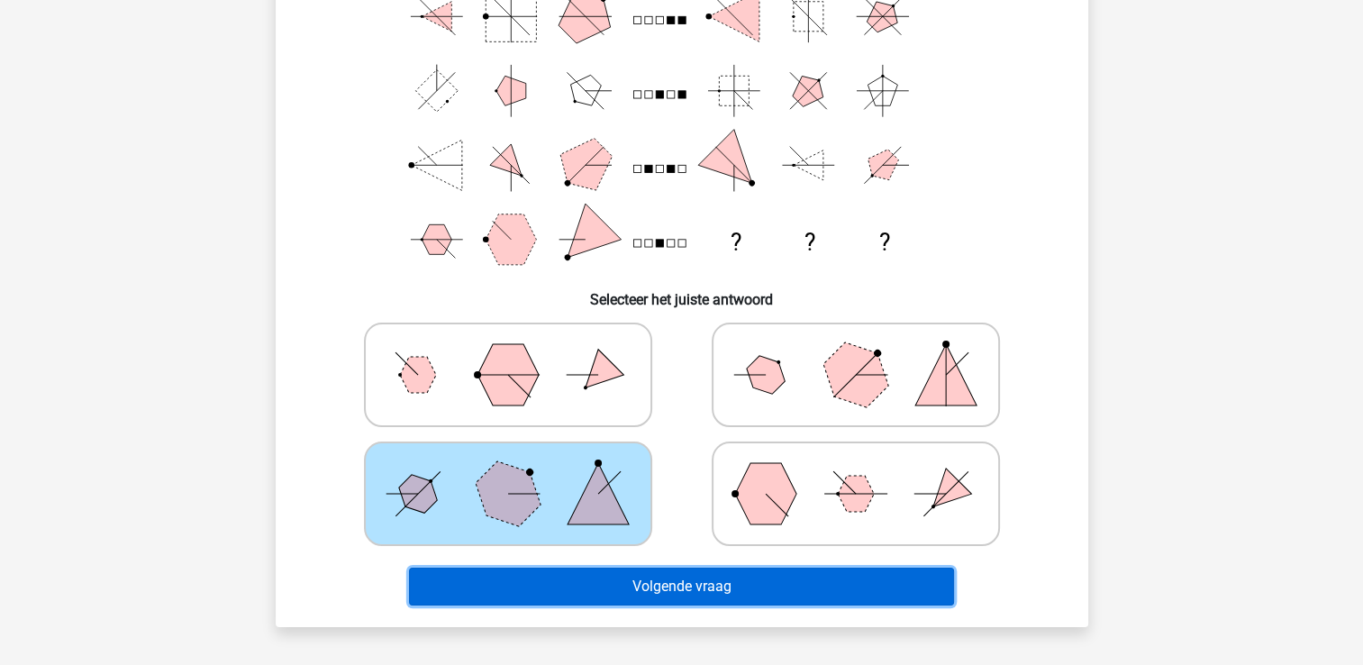
click at [689, 576] on button "Volgende vraag" at bounding box center [681, 587] width 545 height 38
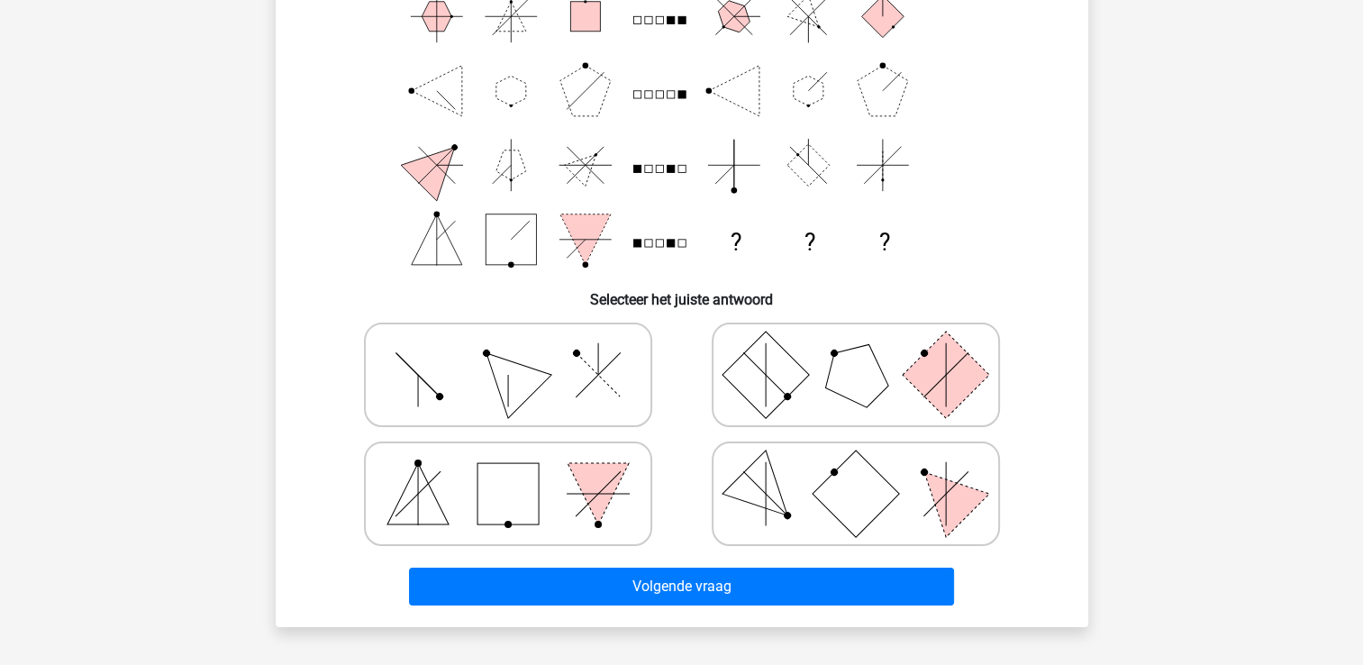
scroll to position [83, 0]
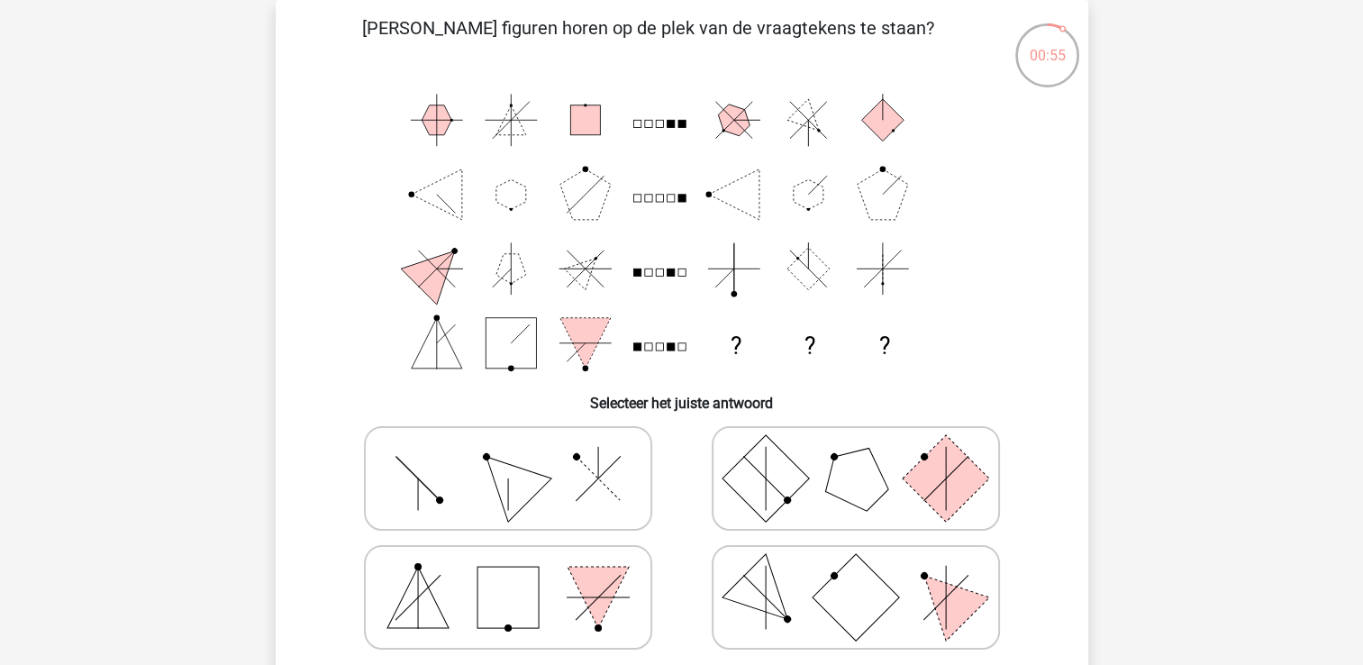
click at [586, 518] on icon at bounding box center [508, 478] width 270 height 90
click at [520, 456] on input "radio" at bounding box center [514, 450] width 12 height 12
radio input "true"
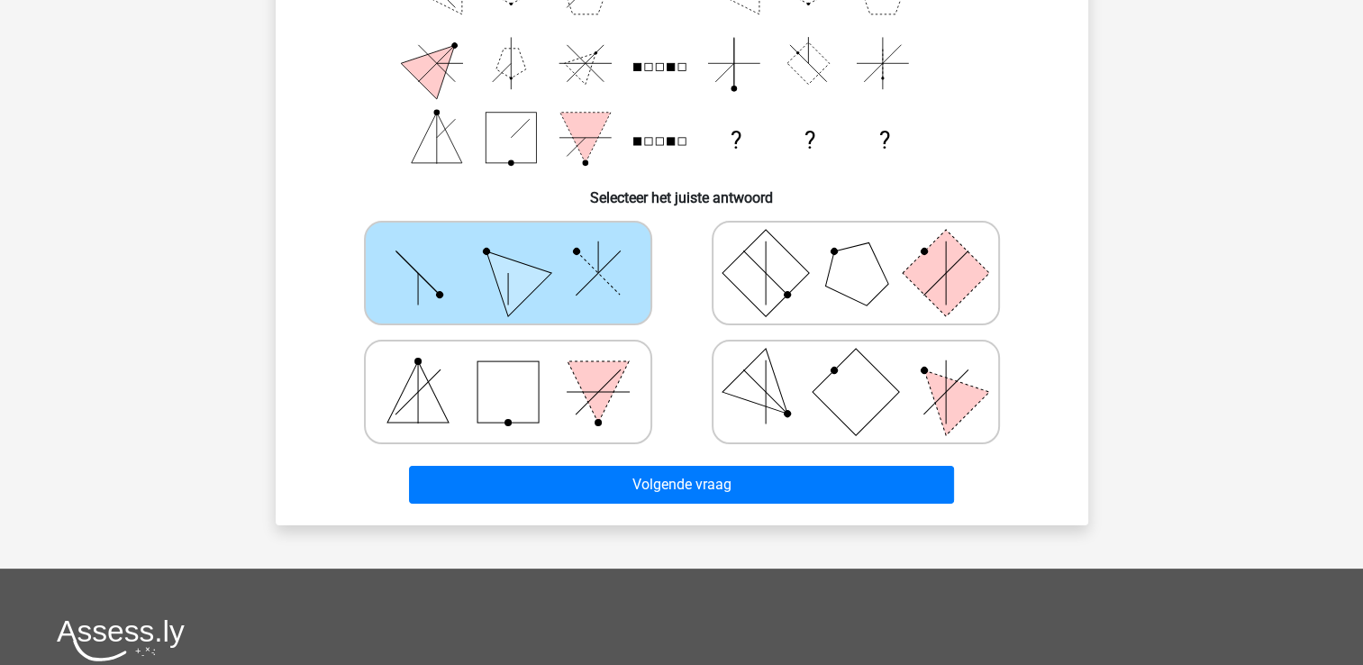
scroll to position [351, 0]
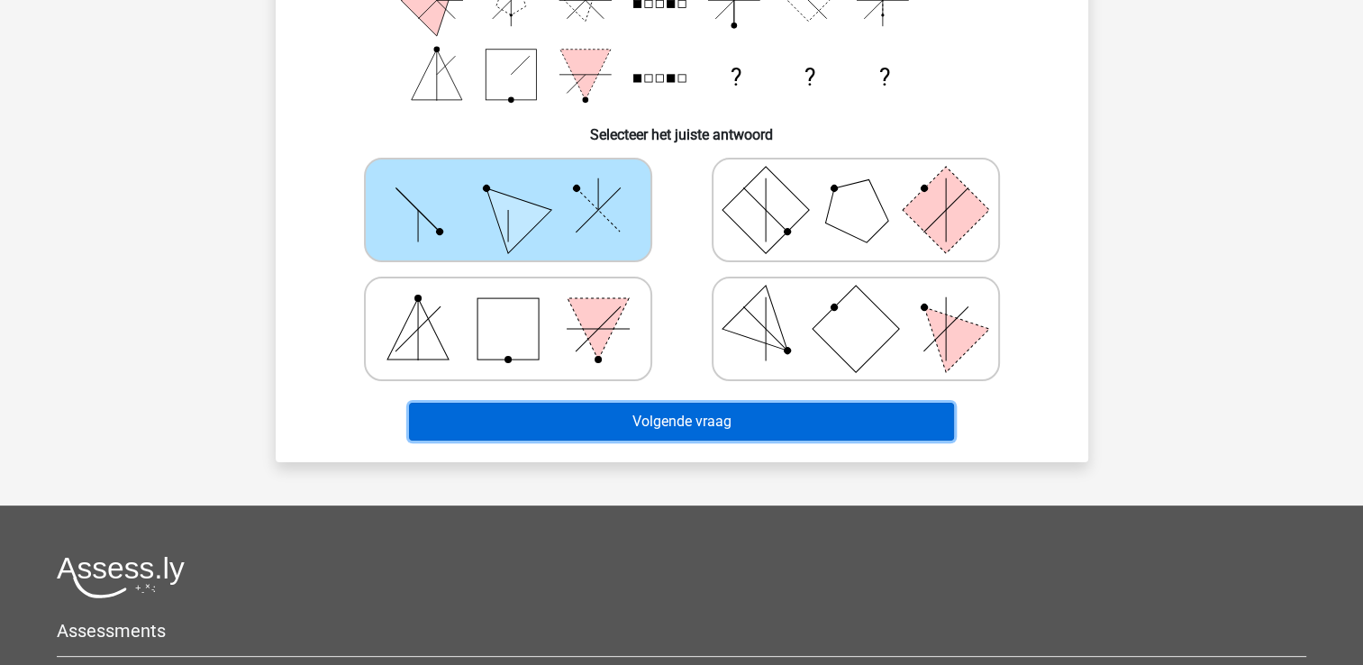
click at [726, 415] on button "Volgende vraag" at bounding box center [681, 422] width 545 height 38
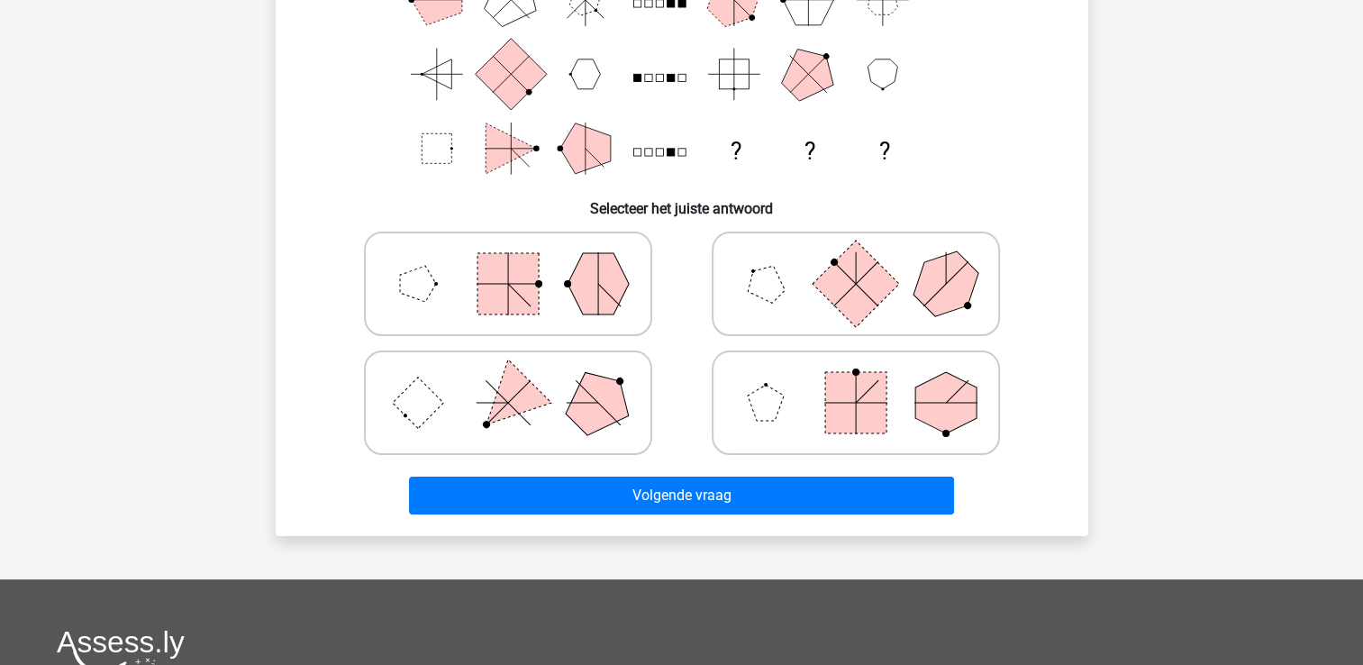
scroll to position [83, 0]
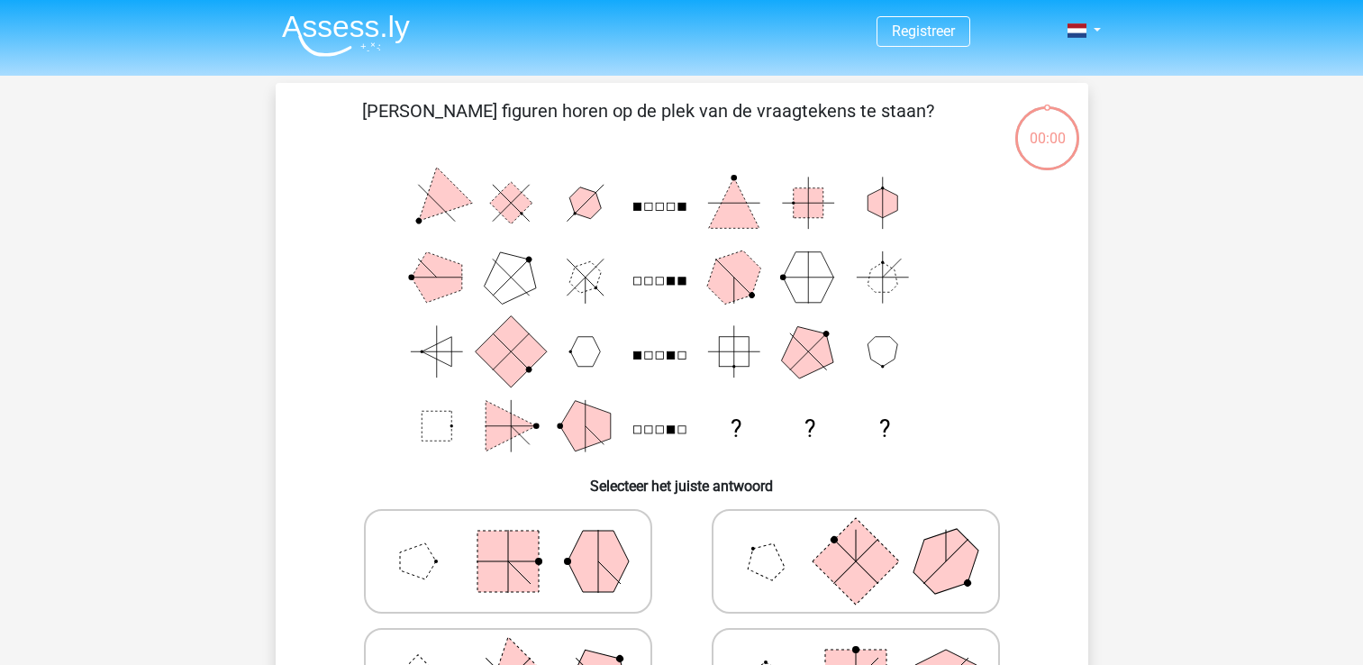
scroll to position [83, 0]
